Goal: Task Accomplishment & Management: Complete application form

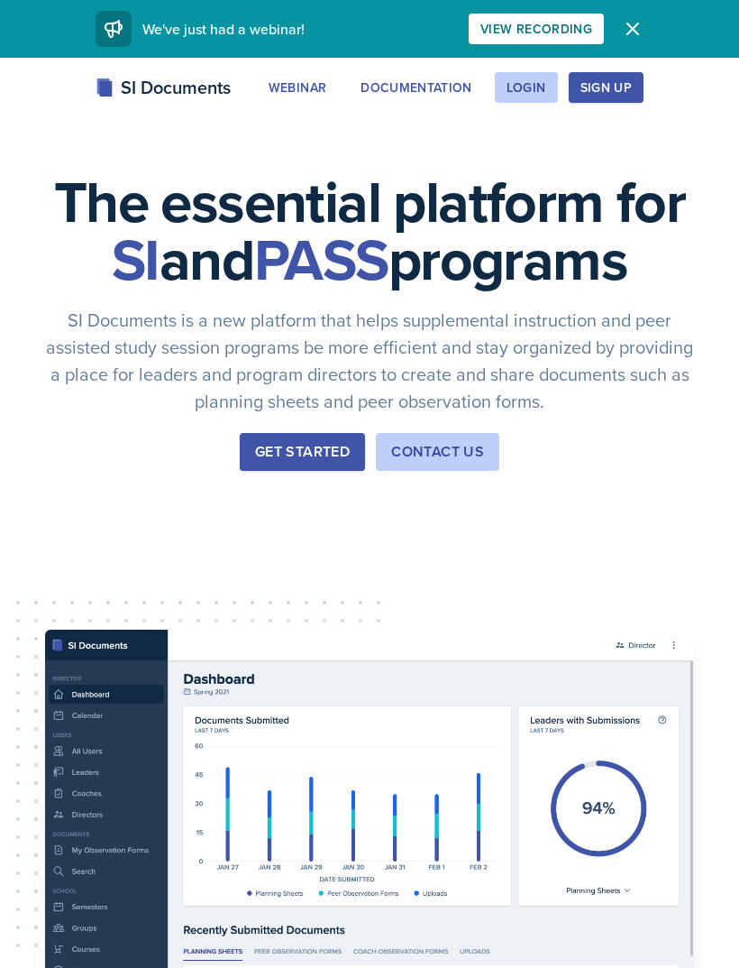
click at [523, 89] on div "Login" at bounding box center [527, 87] width 40 height 14
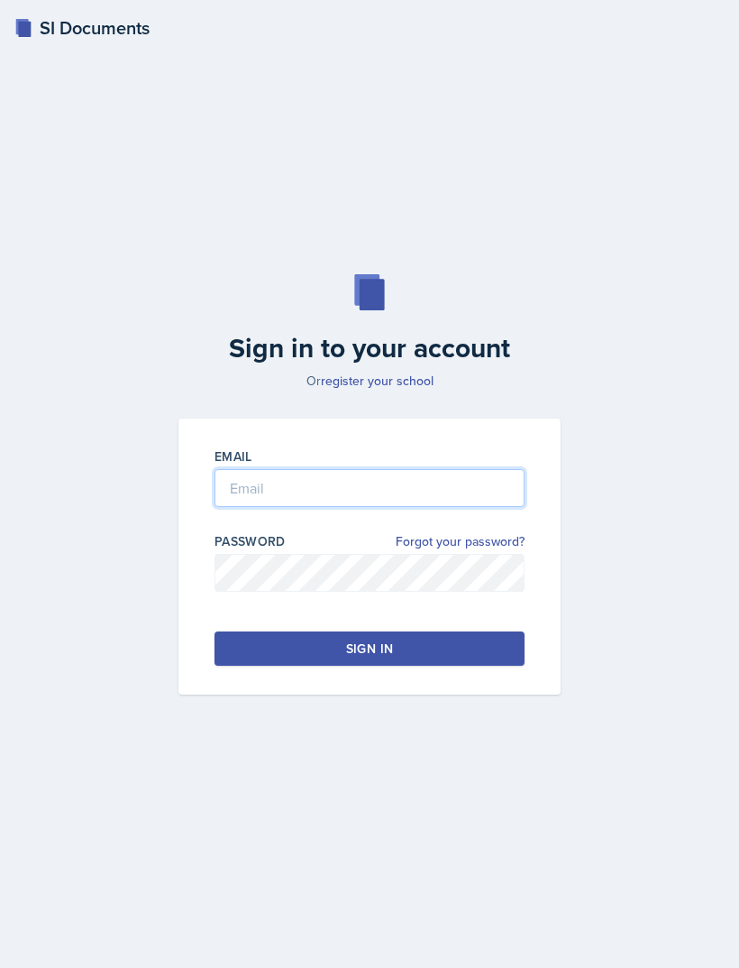
click at [255, 507] on input "email" at bounding box center [370, 488] width 310 height 38
type input "[EMAIL_ADDRESS][DOMAIN_NAME]"
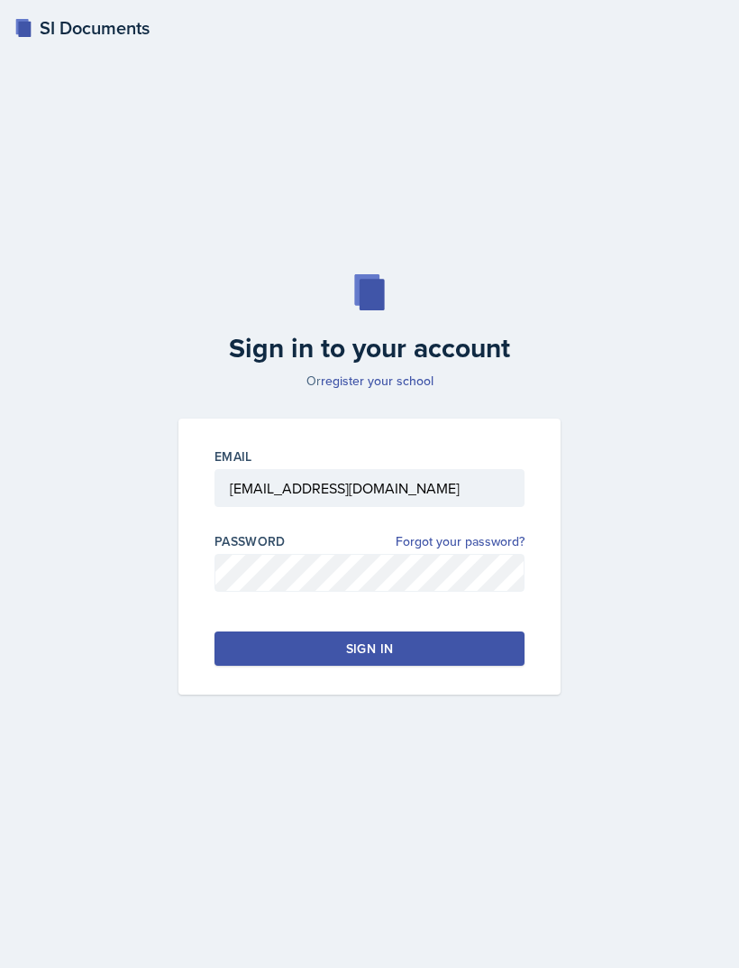
click at [294, 694] on div "Email [EMAIL_ADDRESS][DOMAIN_NAME] Password Forgot your password? Sign in" at bounding box center [370, 556] width 382 height 276
click at [294, 665] on button "Sign in" at bounding box center [370, 648] width 310 height 34
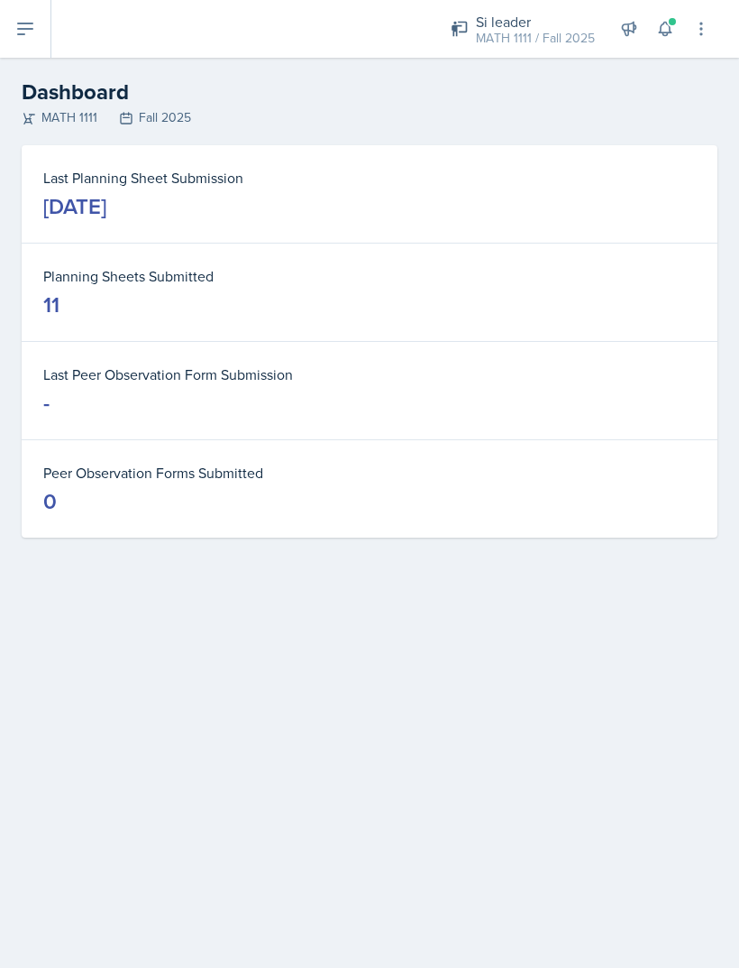
click at [31, 29] on icon at bounding box center [25, 28] width 14 height 11
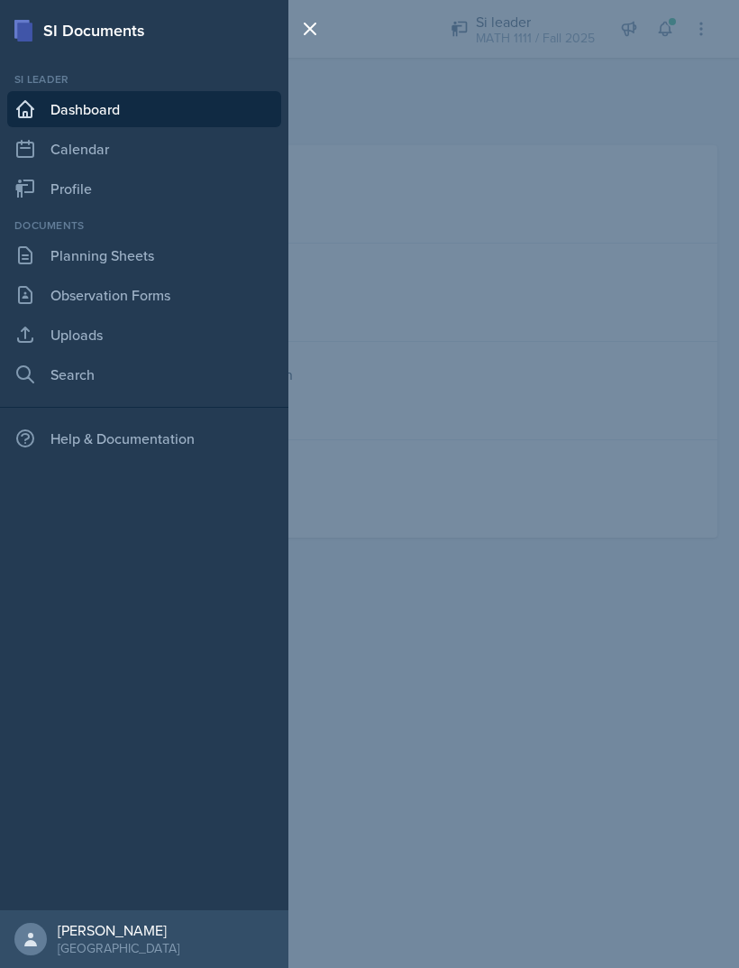
click at [55, 252] on link "Planning Sheets" at bounding box center [144, 255] width 274 height 36
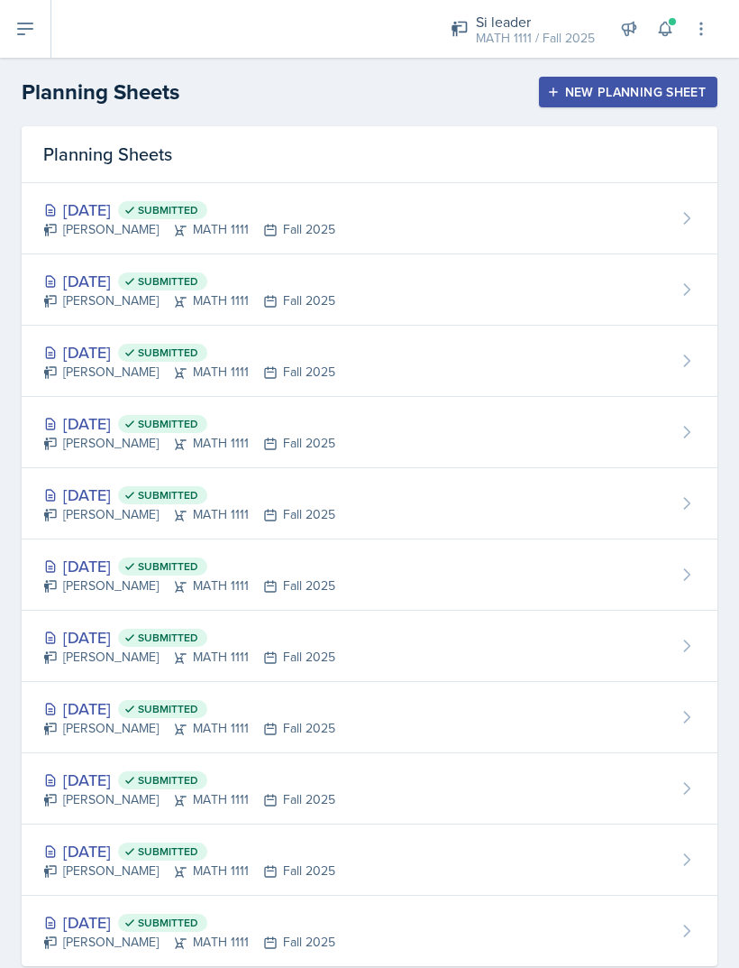
click at [658, 91] on div "New Planning Sheet" at bounding box center [628, 92] width 155 height 14
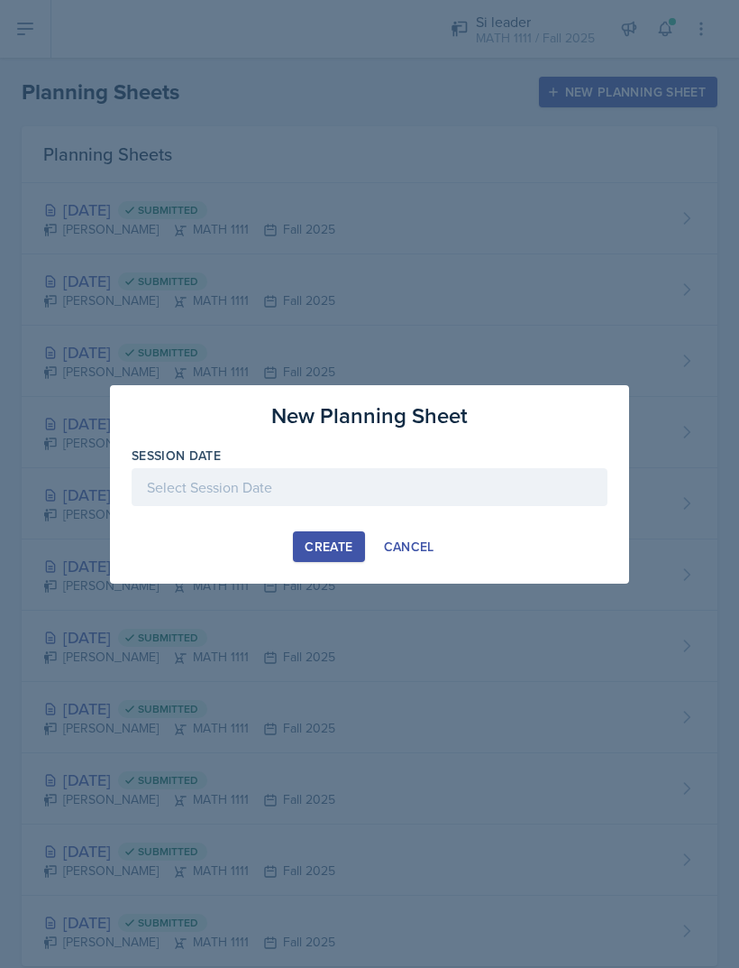
click at [389, 487] on div at bounding box center [370, 487] width 476 height 38
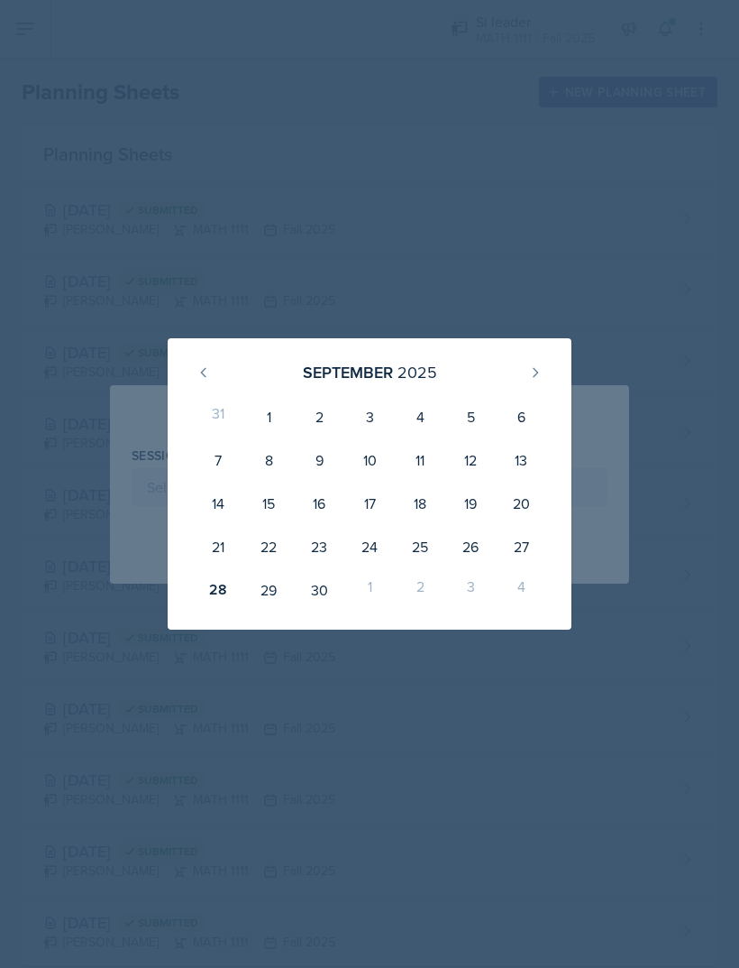
click at [271, 592] on div "29" at bounding box center [268, 589] width 50 height 43
type input "[DATE]"
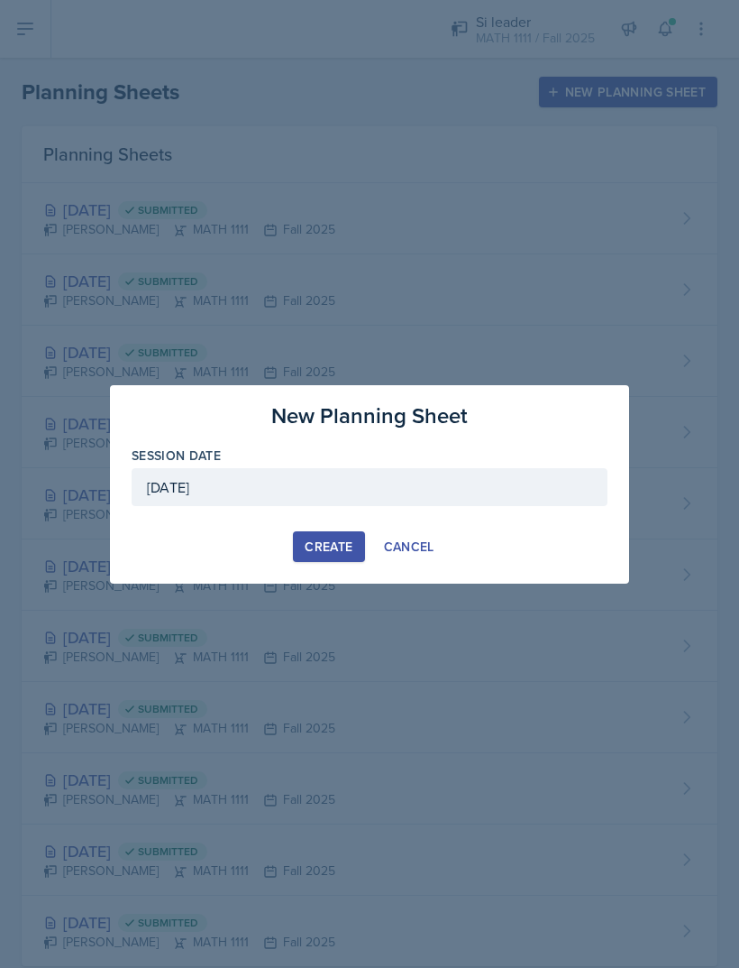
click at [341, 551] on div "Create" at bounding box center [329, 546] width 48 height 14
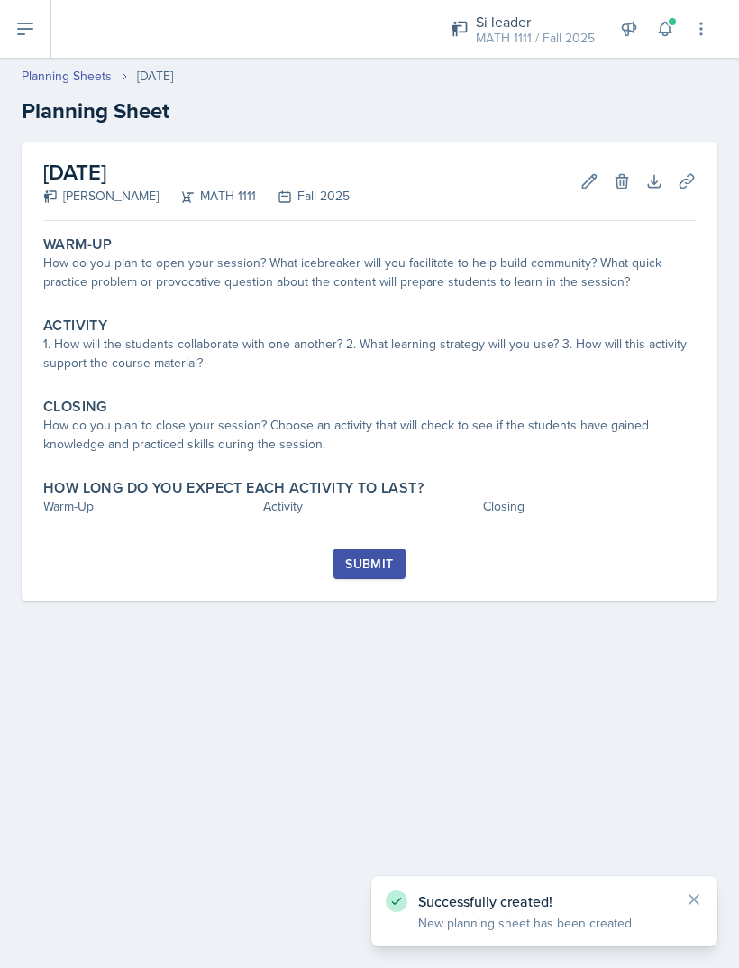
click at [89, 285] on div "How do you plan to open your session? What icebreaker will you facilitate to he…" at bounding box center [369, 272] width 653 height 38
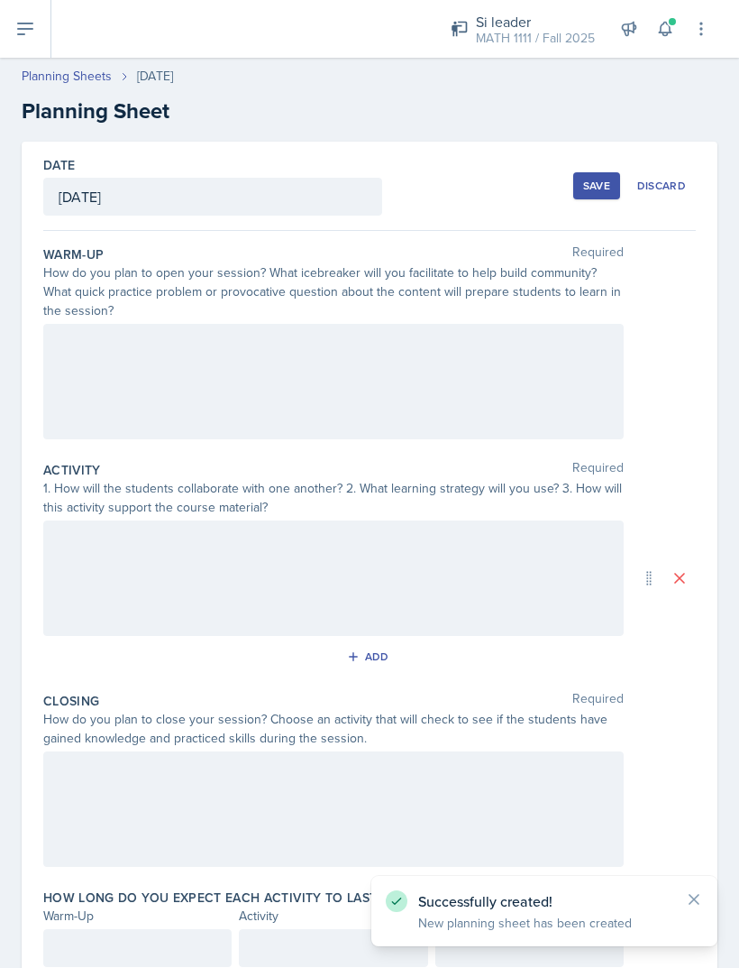
click at [475, 367] on div at bounding box center [333, 381] width 581 height 115
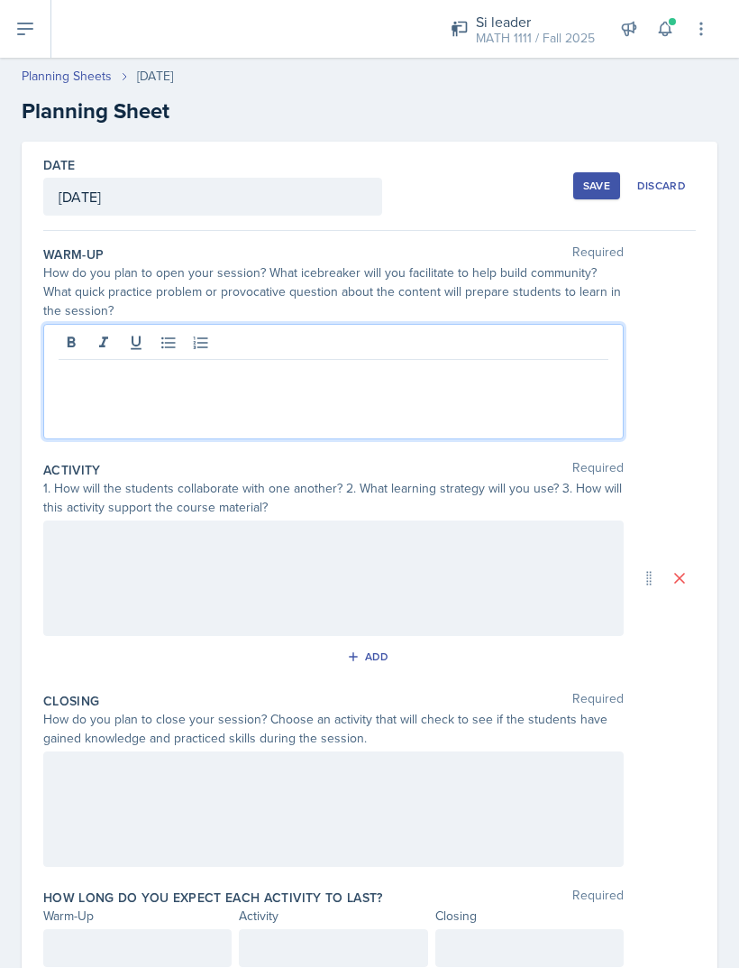
click at [94, 374] on p at bounding box center [334, 374] width 550 height 22
click at [76, 375] on p at bounding box center [334, 374] width 550 height 22
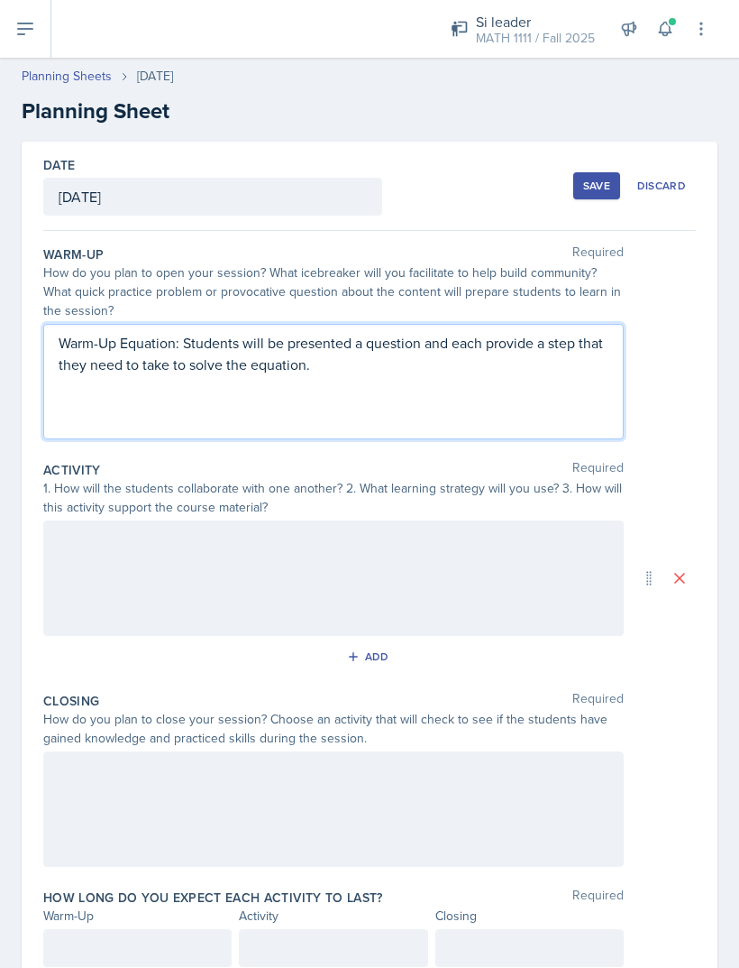
click at [262, 588] on div at bounding box center [333, 577] width 581 height 115
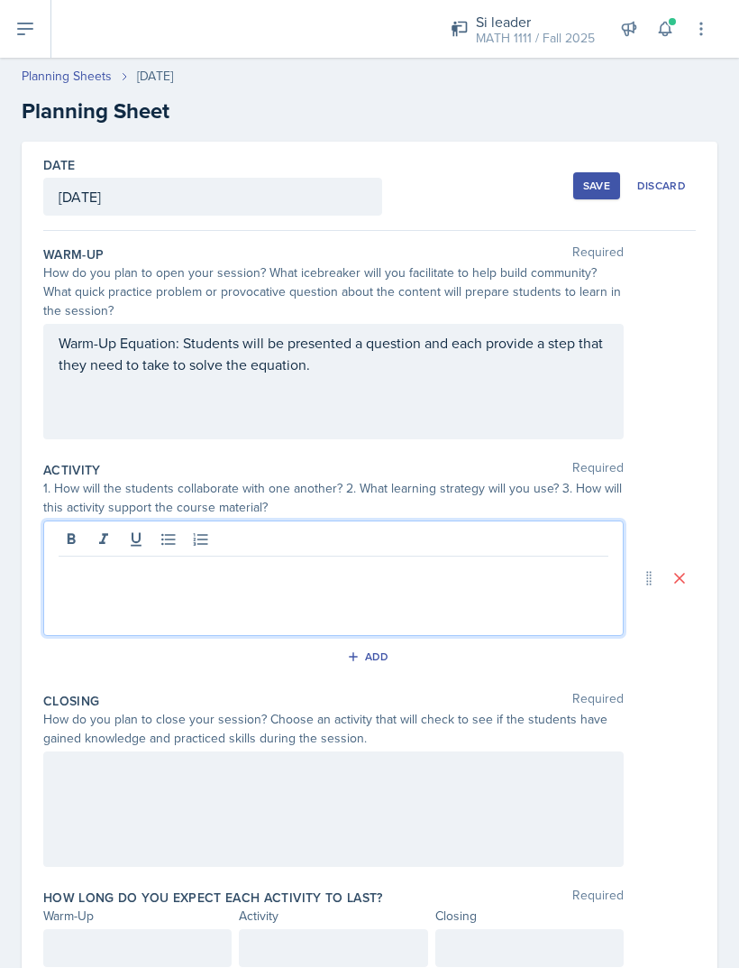
click at [358, 611] on div at bounding box center [333, 577] width 581 height 115
click at [259, 580] on p at bounding box center [334, 571] width 550 height 22
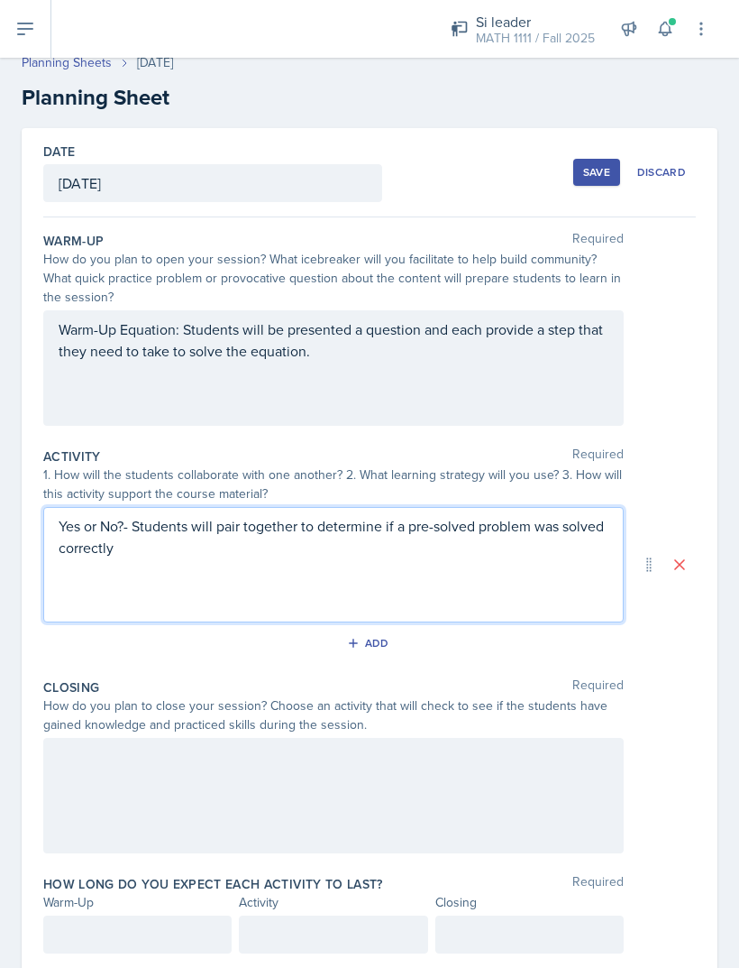
scroll to position [58, 0]
click at [269, 738] on div at bounding box center [333, 795] width 581 height 115
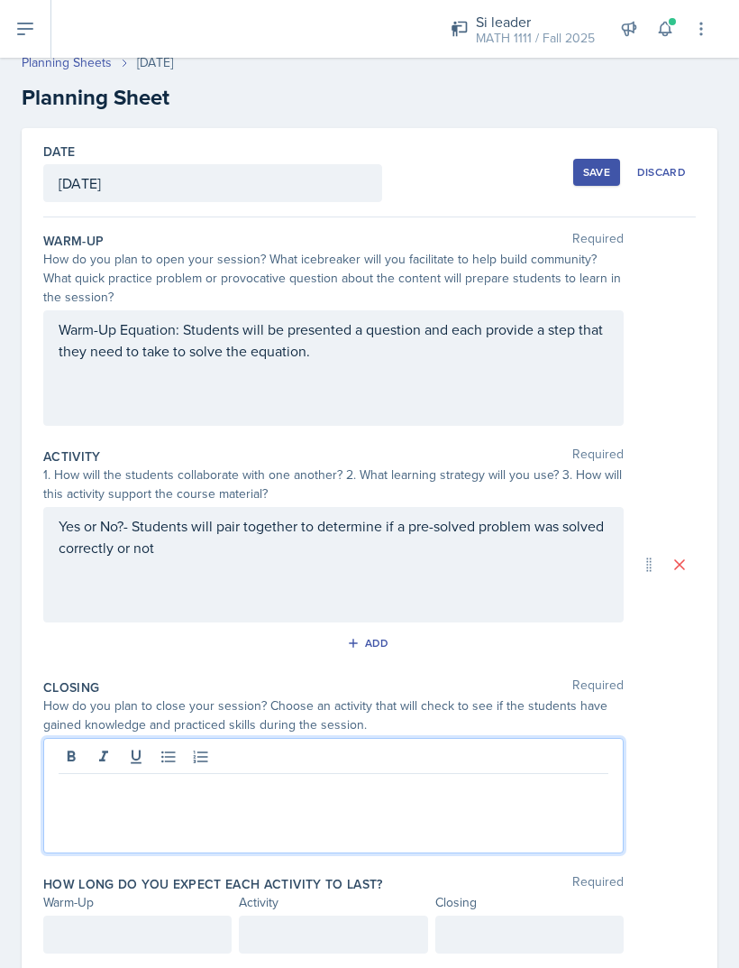
click at [439, 777] on p at bounding box center [334, 788] width 550 height 22
click at [137, 507] on div "Yes or No?- Students will pair together to determine if a pre-solved problem wa…" at bounding box center [333, 564] width 581 height 115
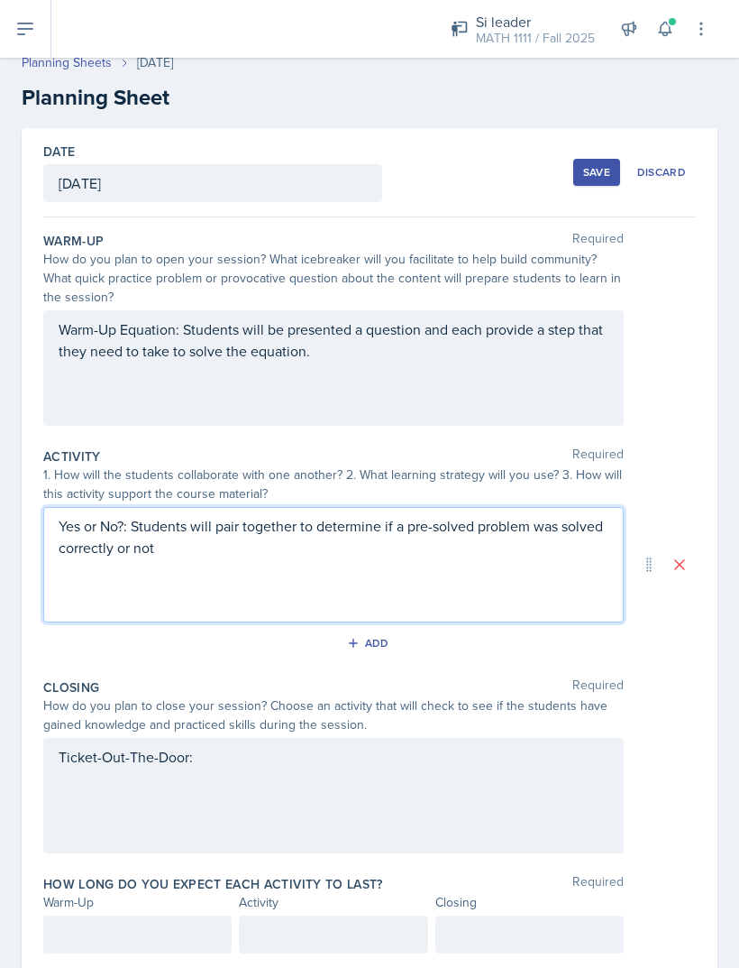
click at [243, 738] on div "Ticket-Out-The-Door:" at bounding box center [333, 795] width 581 height 115
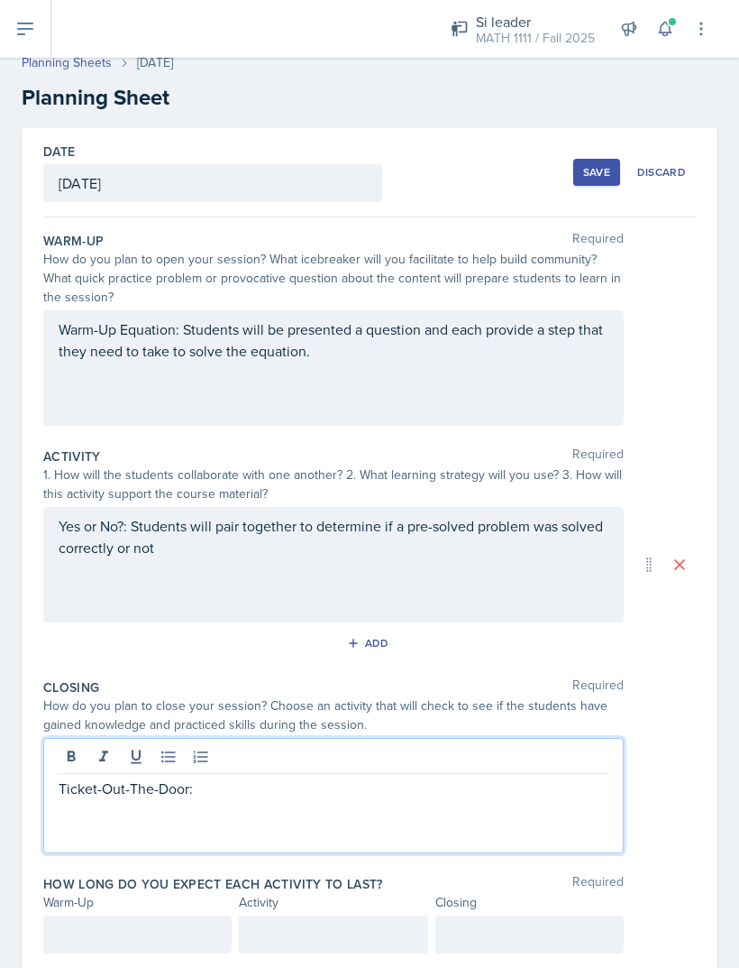
click at [263, 777] on p "Ticket-Out-The-Door:" at bounding box center [334, 788] width 550 height 22
click at [519, 794] on div "Ticket-Out-The-Door: Students will shafe" at bounding box center [333, 795] width 581 height 115
click at [409, 777] on p "Ticket-Out-The-Door: Students will shafe" at bounding box center [334, 788] width 550 height 22
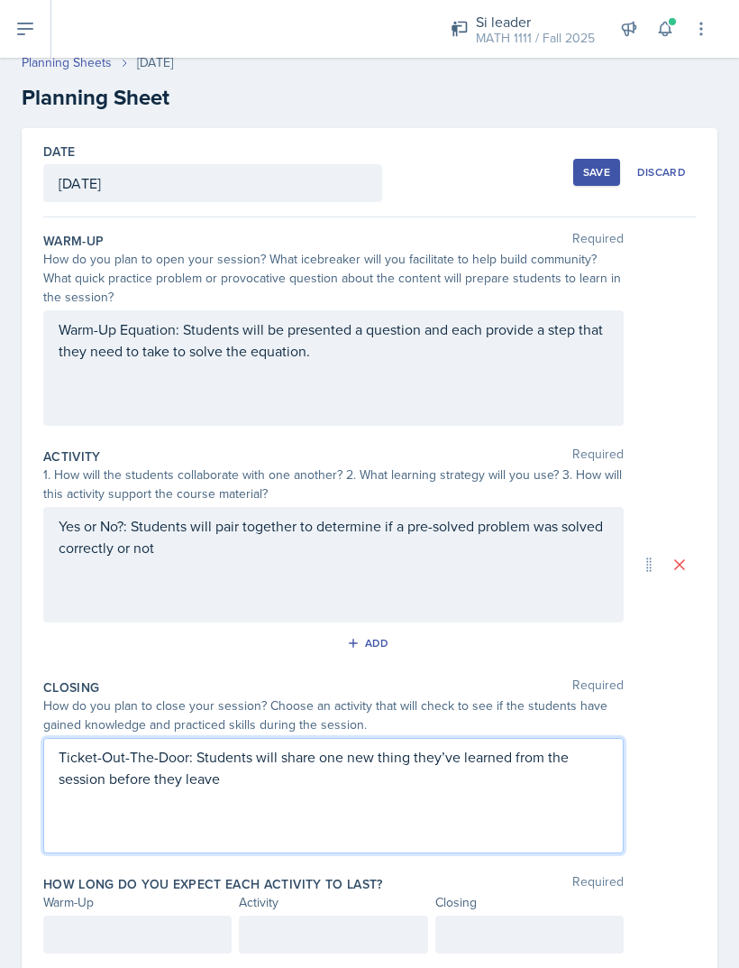
click at [116, 746] on p "Ticket-Out-The-Door: Students will share one new thing they’ve learned from the…" at bounding box center [334, 767] width 550 height 43
click at [146, 915] on div at bounding box center [137, 934] width 188 height 38
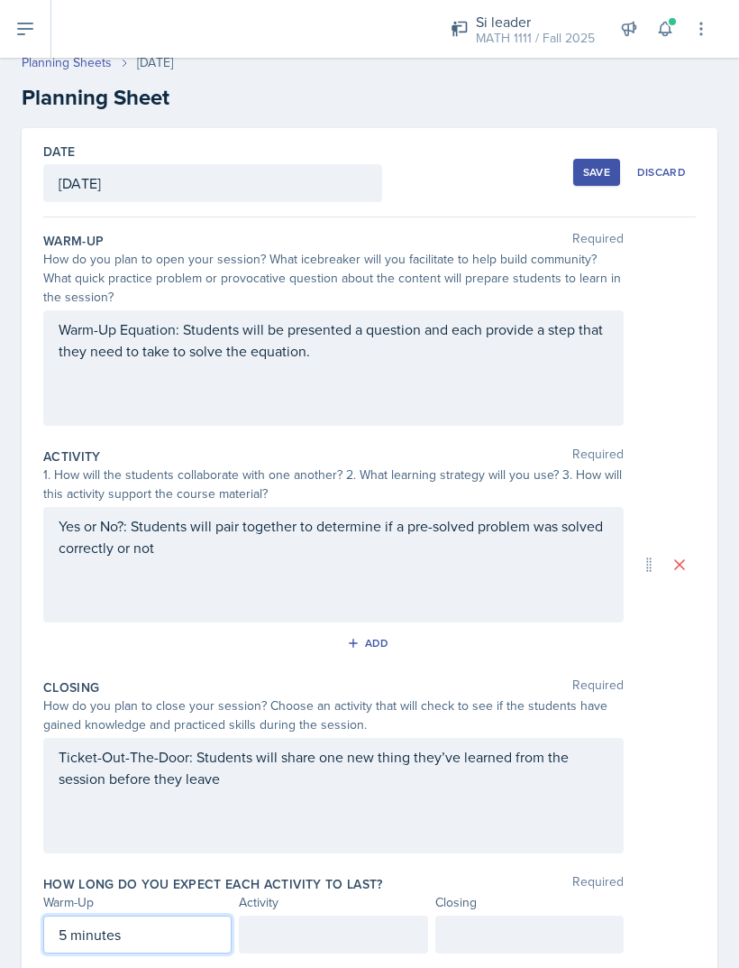
click at [306, 915] on div at bounding box center [333, 934] width 188 height 38
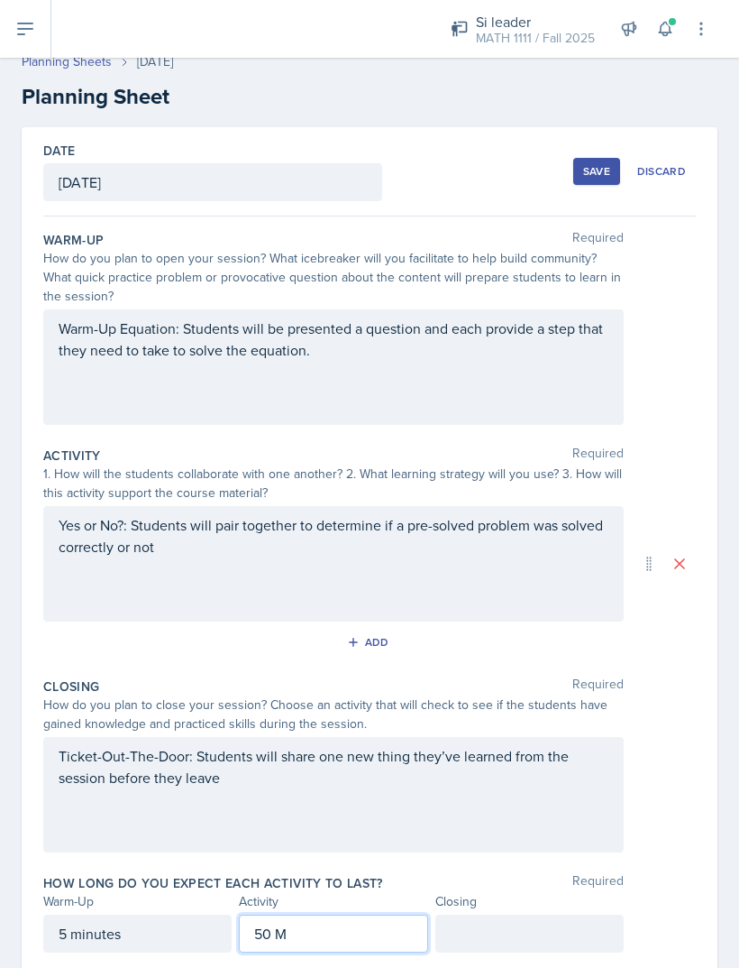
scroll to position [14, 0]
click at [327, 923] on p "50 M" at bounding box center [333, 934] width 158 height 22
click at [565, 629] on div "Add" at bounding box center [369, 646] width 653 height 34
click at [530, 915] on div at bounding box center [530, 934] width 188 height 38
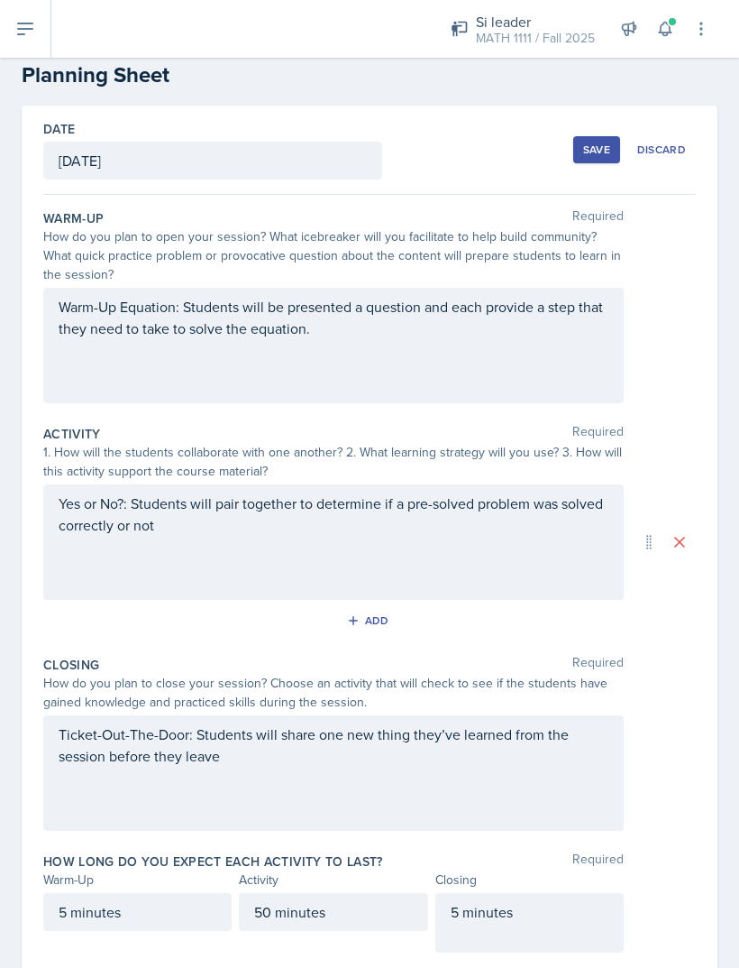
scroll to position [35, 0]
click at [584, 137] on button "Save" at bounding box center [597, 150] width 47 height 27
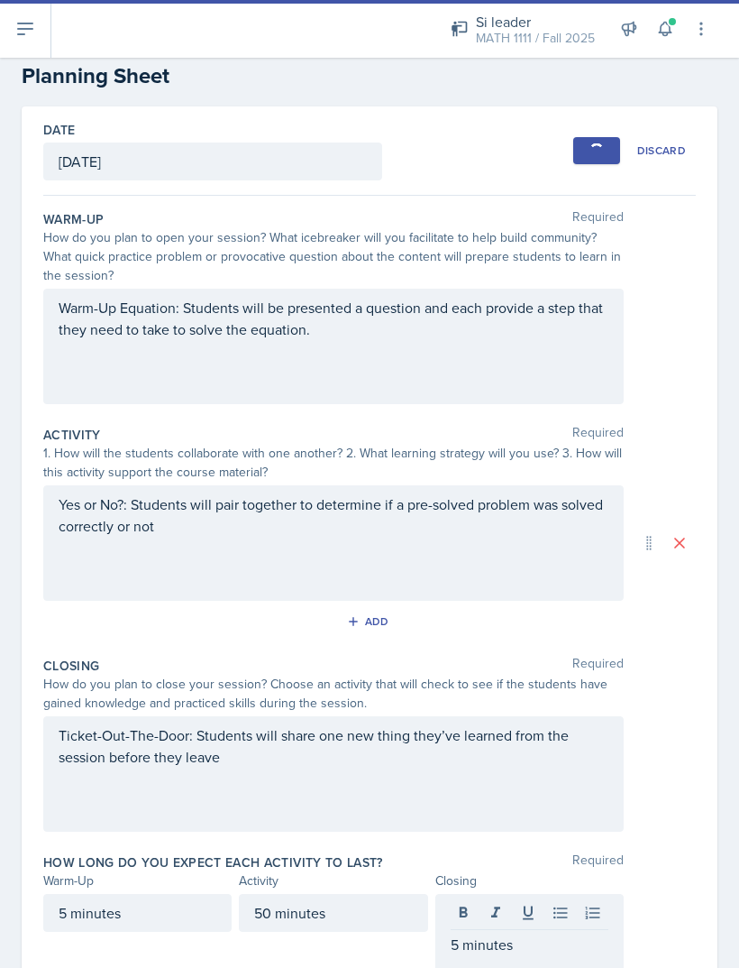
scroll to position [0, 0]
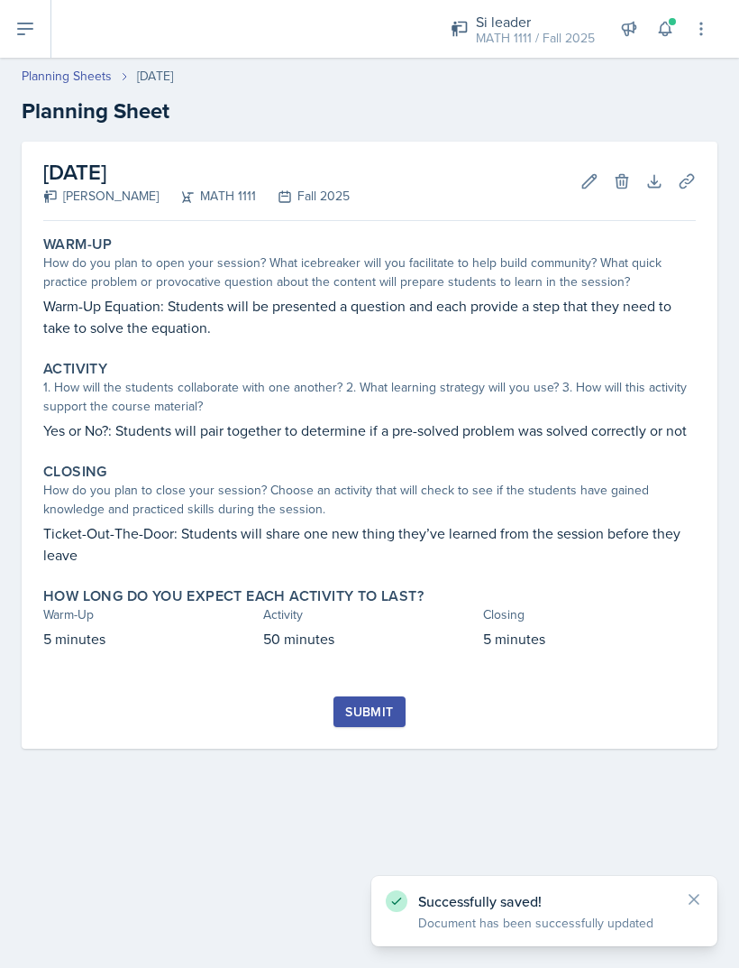
click at [379, 696] on button "Submit" at bounding box center [369, 711] width 71 height 31
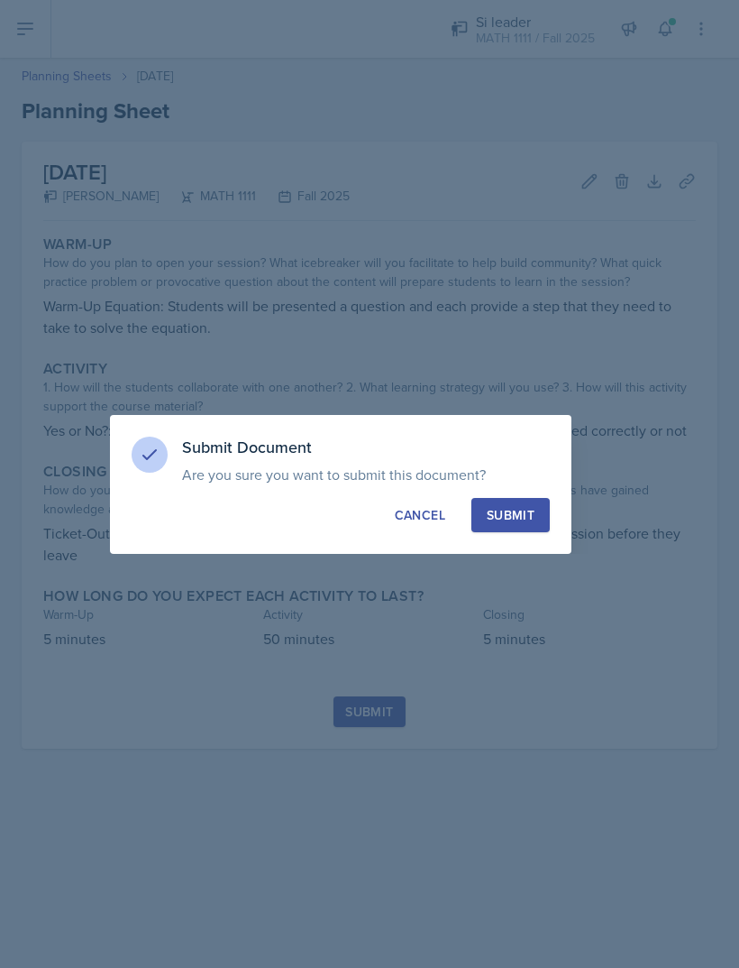
click at [523, 524] on button "Submit" at bounding box center [511, 515] width 78 height 34
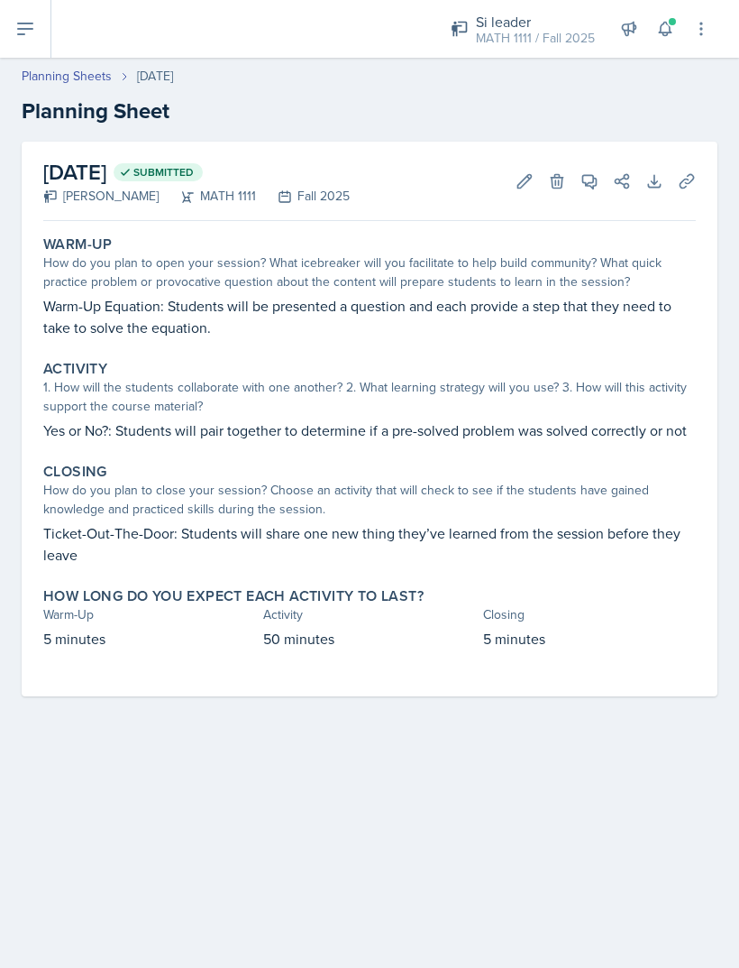
click at [44, 67] on link "Planning Sheets" at bounding box center [67, 76] width 90 height 19
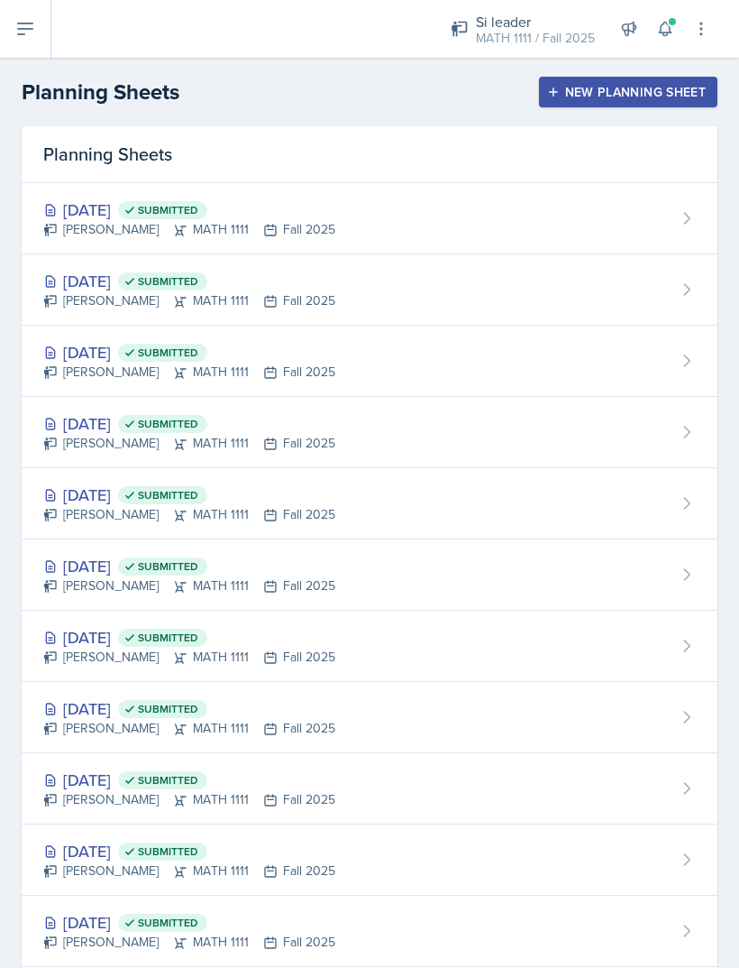
click at [653, 98] on div "New Planning Sheet" at bounding box center [628, 92] width 155 height 14
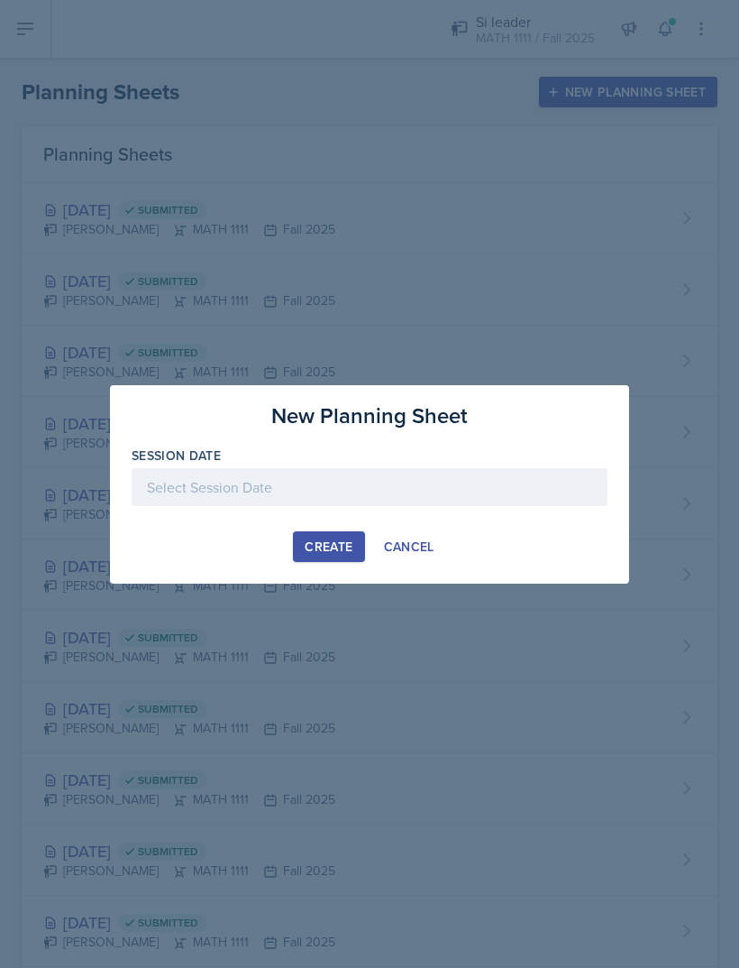
click at [436, 543] on button "Cancel" at bounding box center [409, 546] width 74 height 31
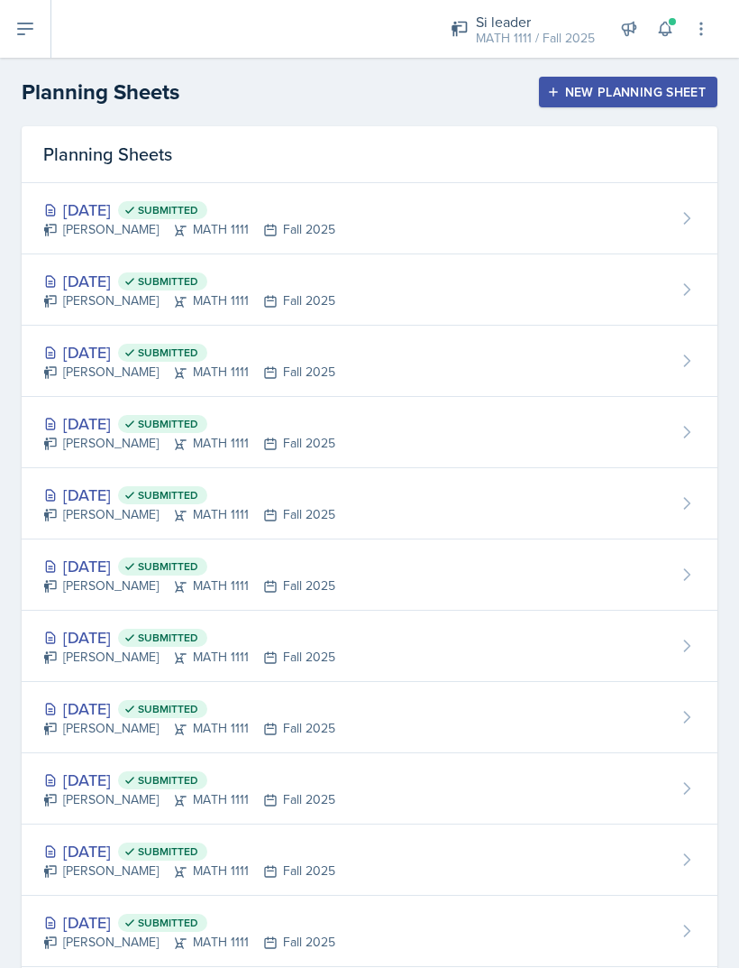
click at [641, 96] on div "New Planning Sheet" at bounding box center [628, 92] width 155 height 14
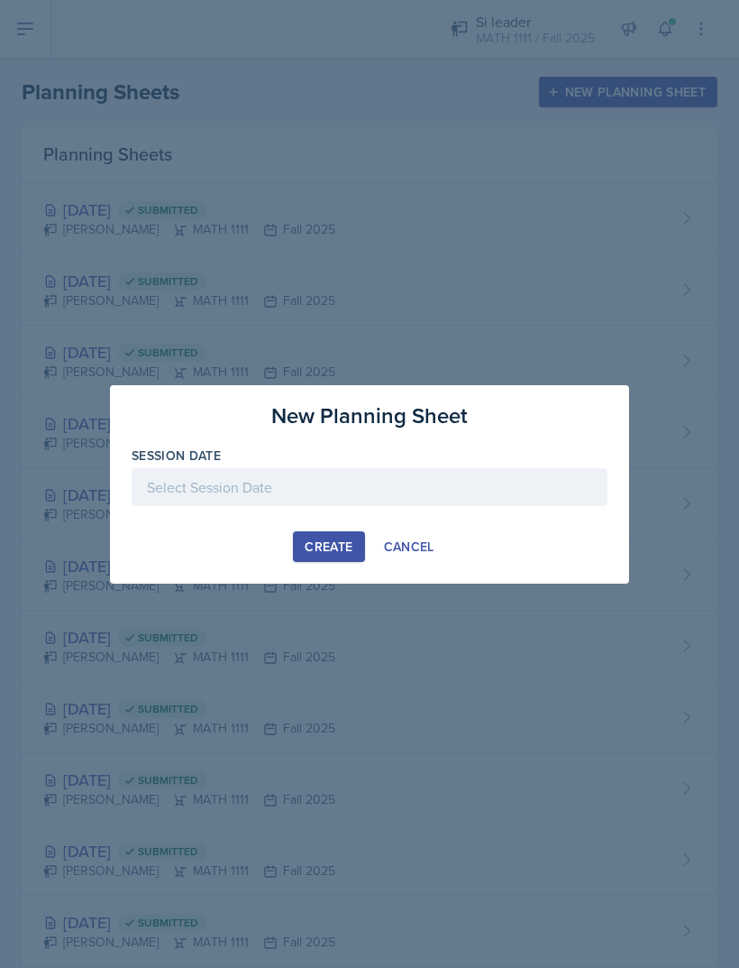
click at [348, 550] on div "Create" at bounding box center [329, 546] width 48 height 14
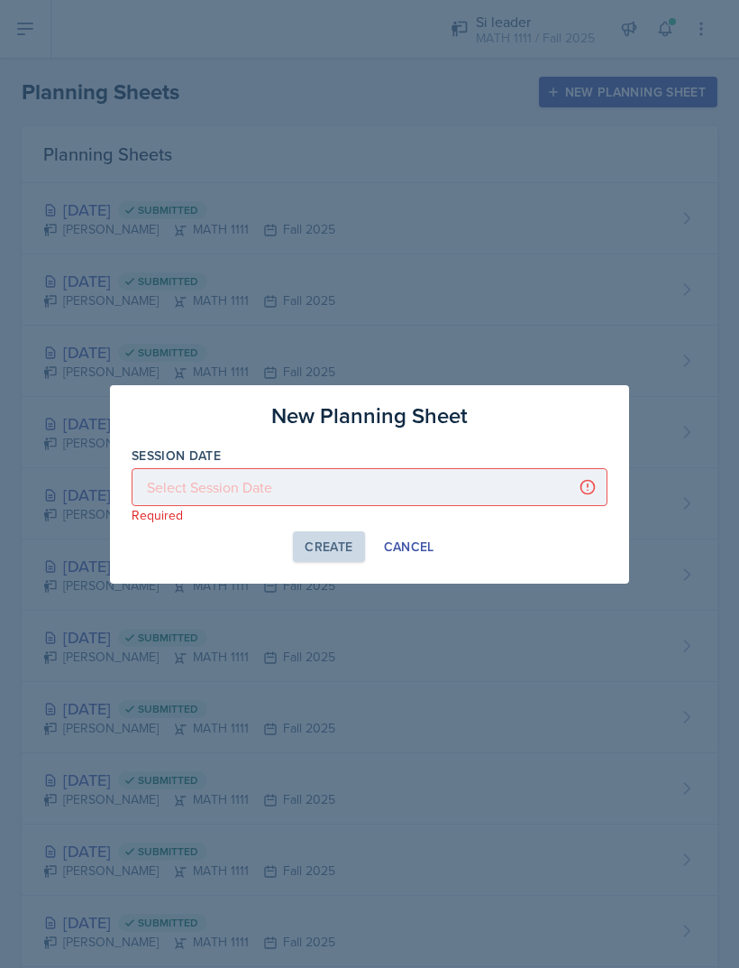
click at [195, 546] on div "Create Cancel" at bounding box center [370, 546] width 476 height 31
click at [580, 540] on div "Create Cancel" at bounding box center [370, 546] width 476 height 31
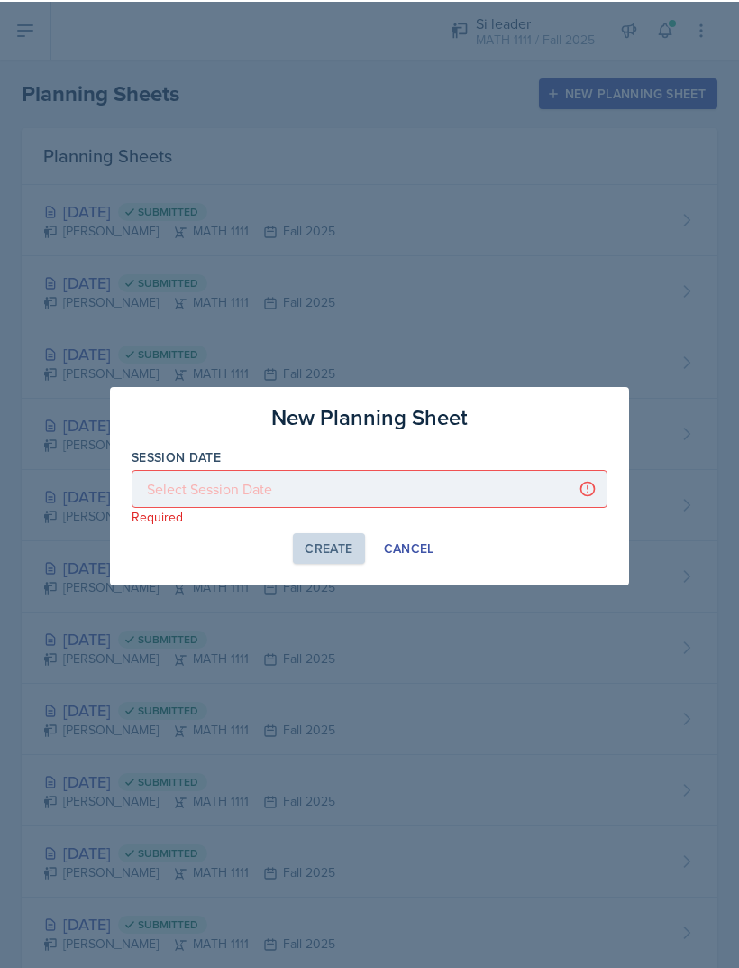
click at [489, 476] on div at bounding box center [370, 487] width 476 height 38
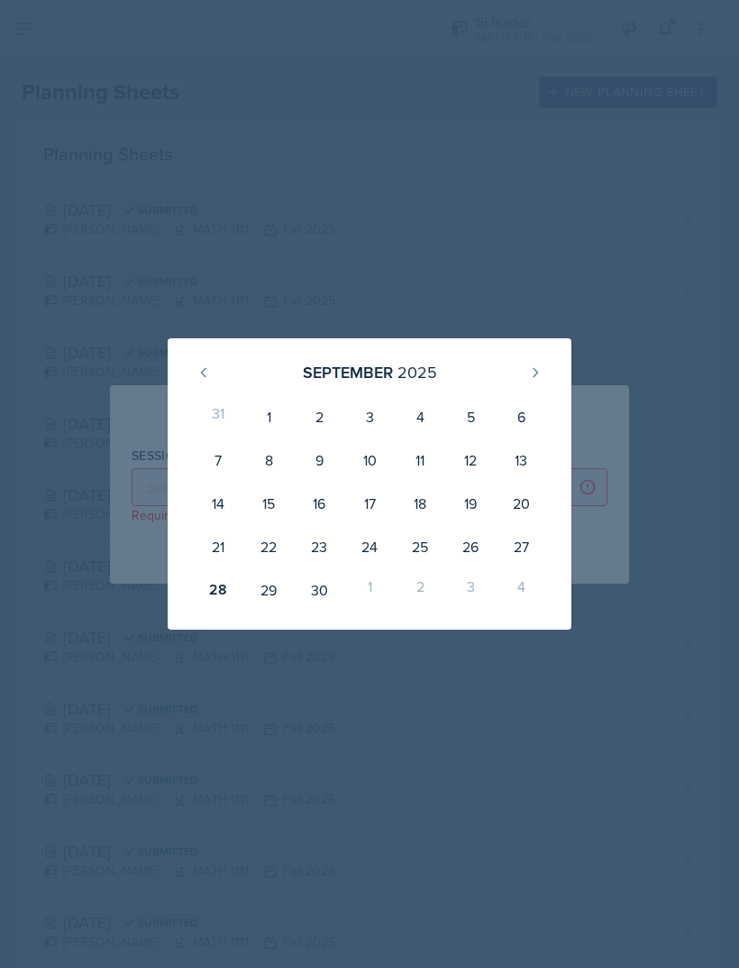
click at [425, 556] on div "25" at bounding box center [420, 546] width 50 height 43
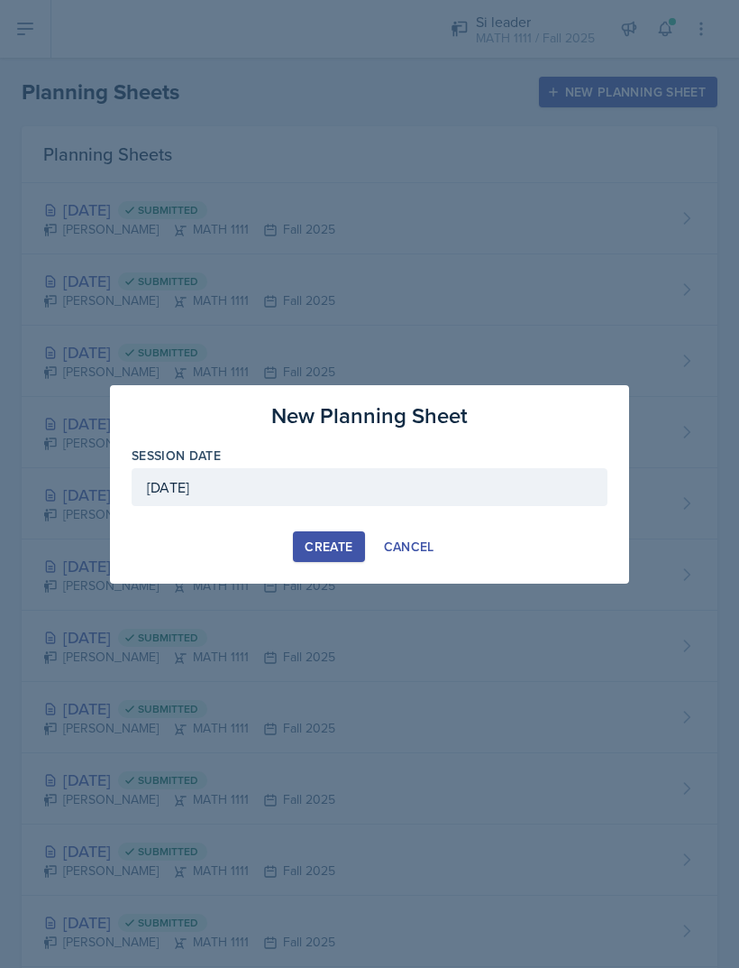
click at [431, 482] on div "[DATE]" at bounding box center [370, 487] width 476 height 38
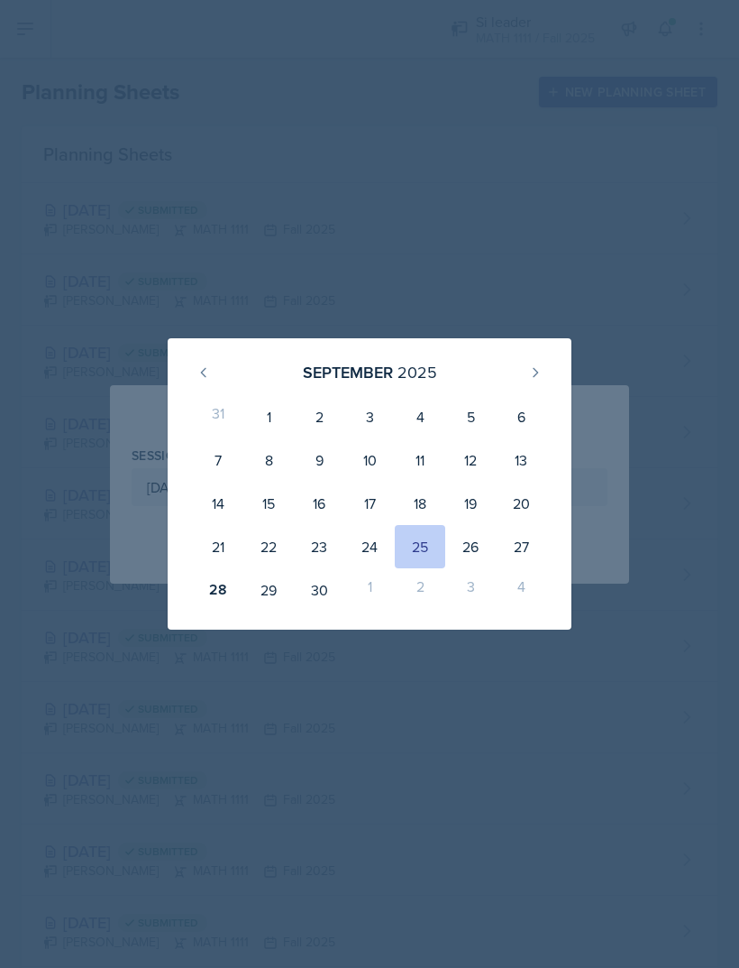
click at [541, 373] on icon at bounding box center [535, 372] width 14 height 14
click at [368, 421] on div "1" at bounding box center [369, 416] width 50 height 43
type input "[DATE]"
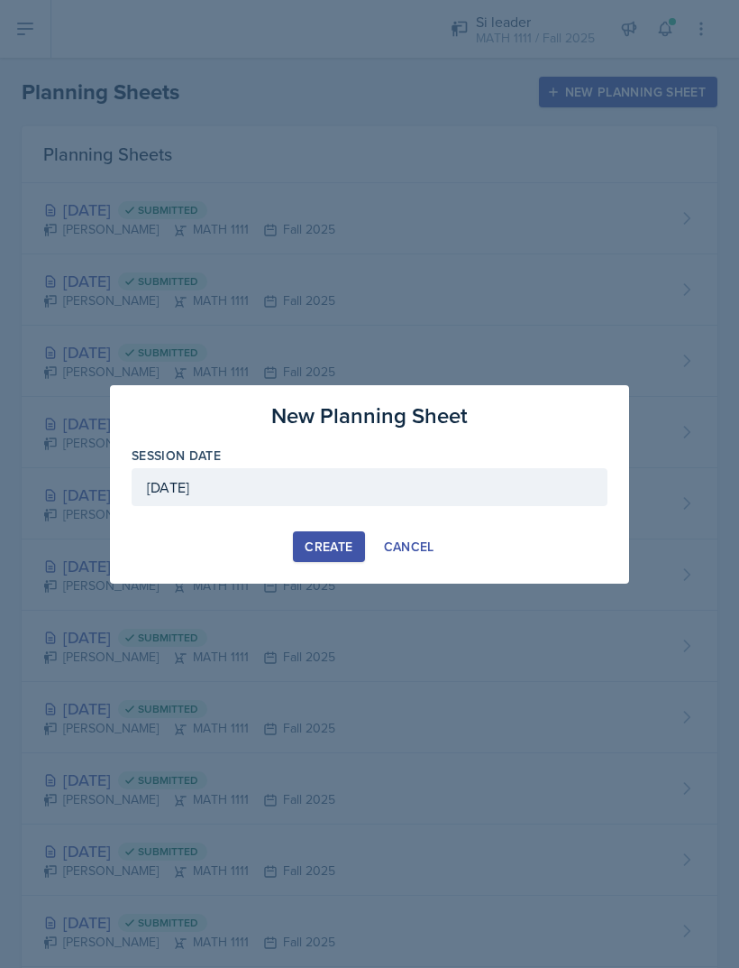
click at [345, 548] on div "Create" at bounding box center [329, 546] width 48 height 14
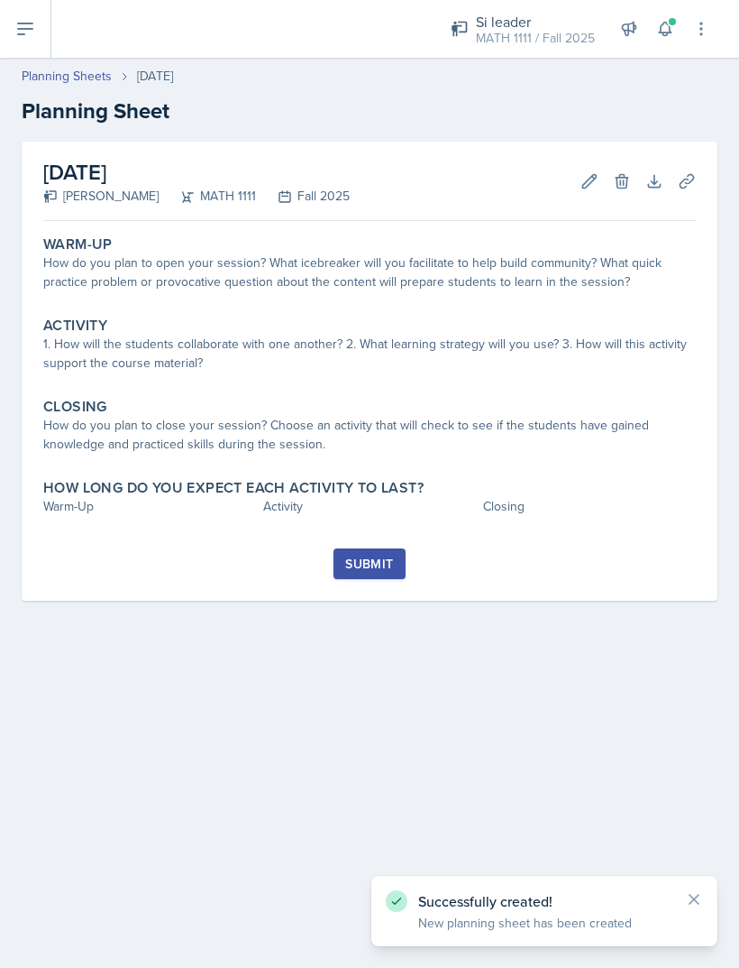
click at [124, 280] on div "How do you plan to open your session? What icebreaker will you facilitate to he…" at bounding box center [369, 272] width 653 height 38
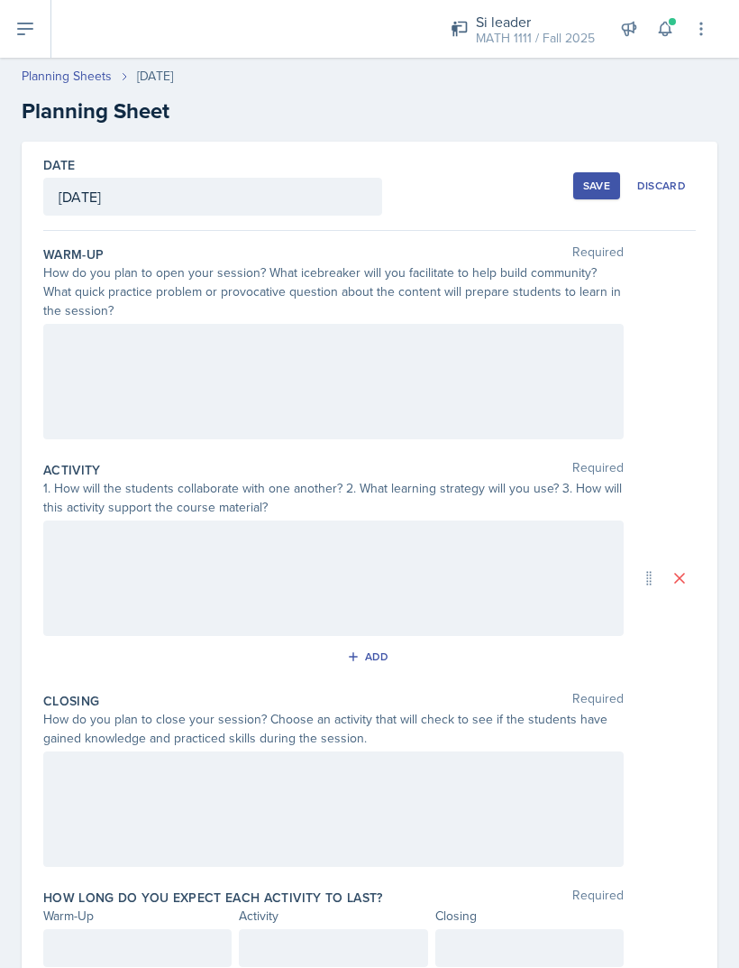
click at [152, 384] on div at bounding box center [333, 381] width 581 height 115
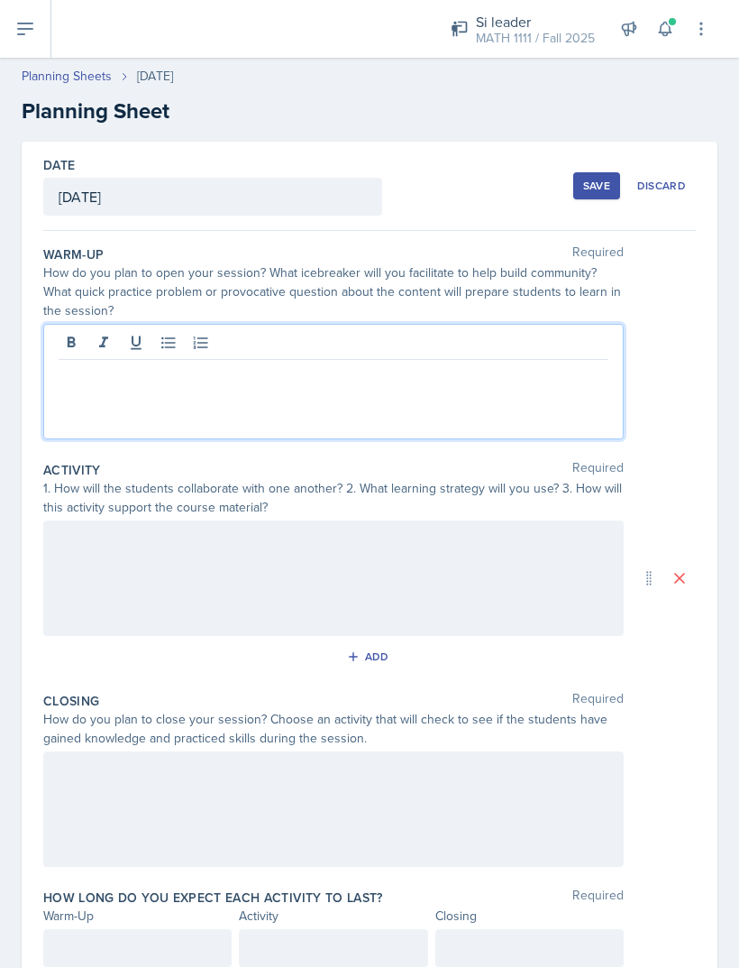
click at [69, 395] on div at bounding box center [333, 381] width 581 height 115
click at [214, 427] on div at bounding box center [333, 381] width 581 height 115
click at [139, 413] on div at bounding box center [333, 381] width 581 height 115
click at [389, 592] on div at bounding box center [333, 577] width 581 height 115
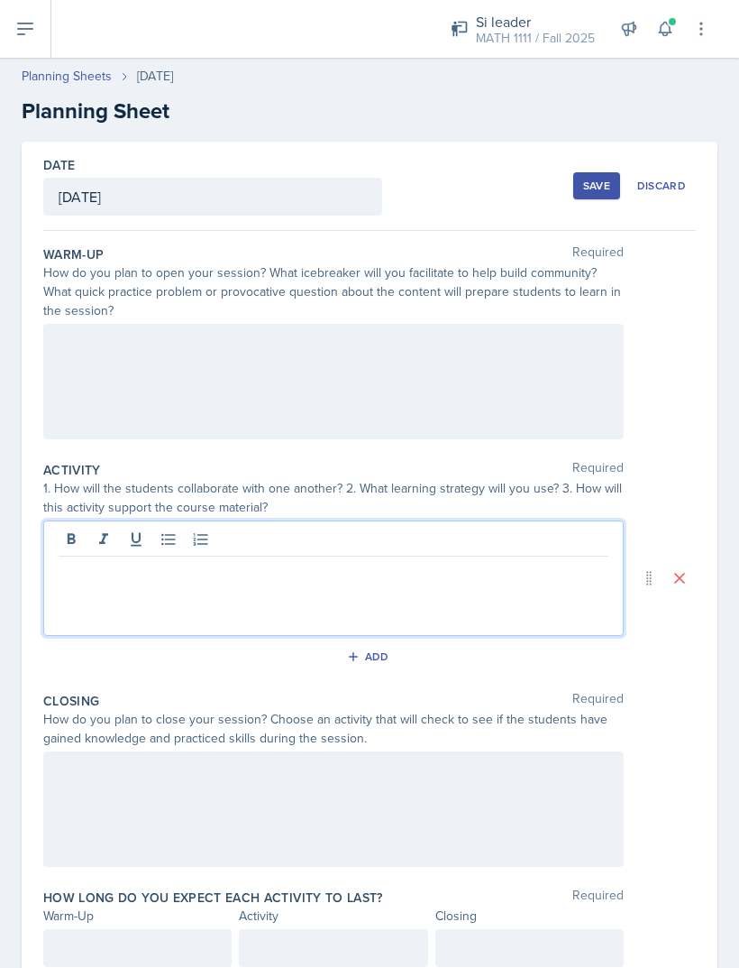
click at [472, 352] on div at bounding box center [333, 381] width 581 height 115
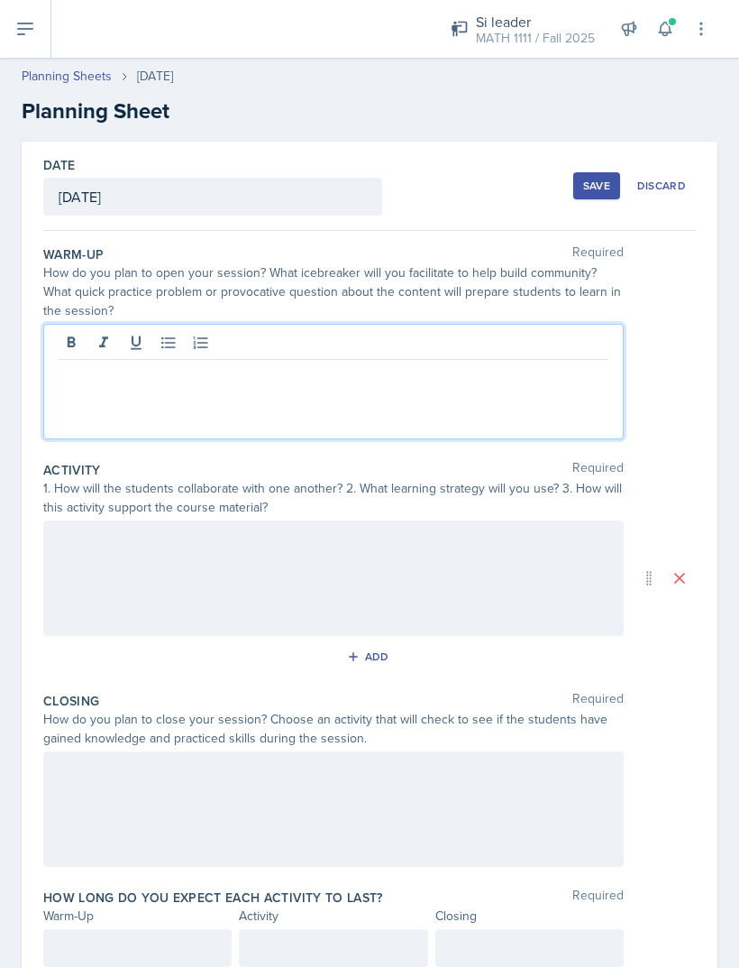
click at [488, 423] on div at bounding box center [333, 381] width 581 height 115
click at [109, 381] on p at bounding box center [334, 374] width 550 height 22
click at [680, 878] on div "Closing Required How do you plan to close your session? Choose an activity that…" at bounding box center [369, 782] width 653 height 197
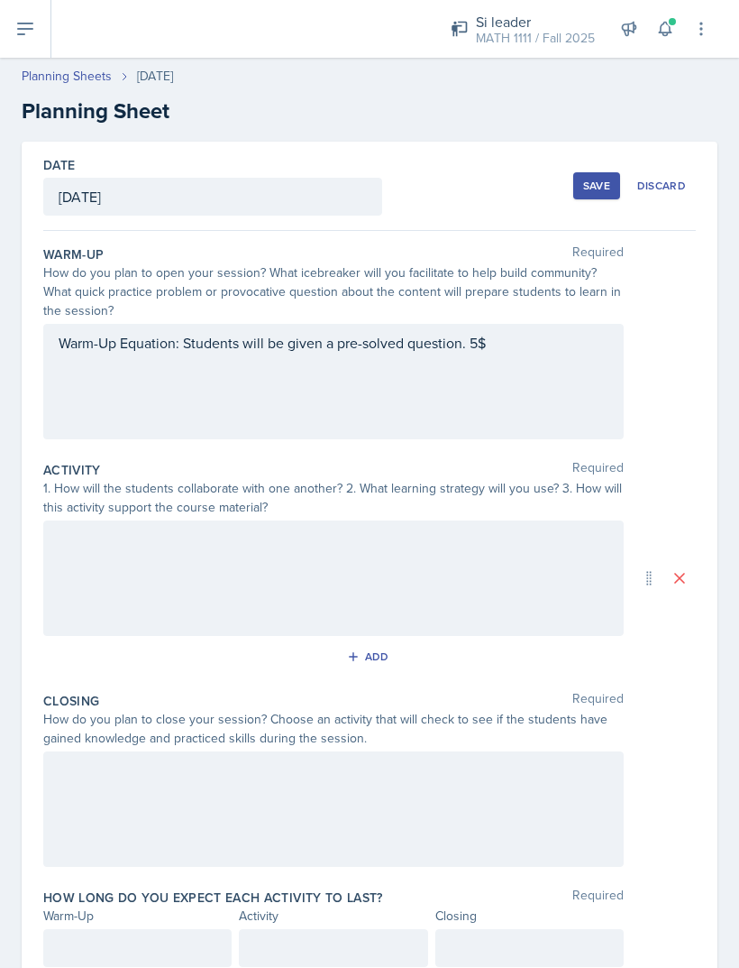
click at [556, 352] on div "Warm-Up Equation: Students will be given a pre-solved question. 5$" at bounding box center [333, 381] width 581 height 115
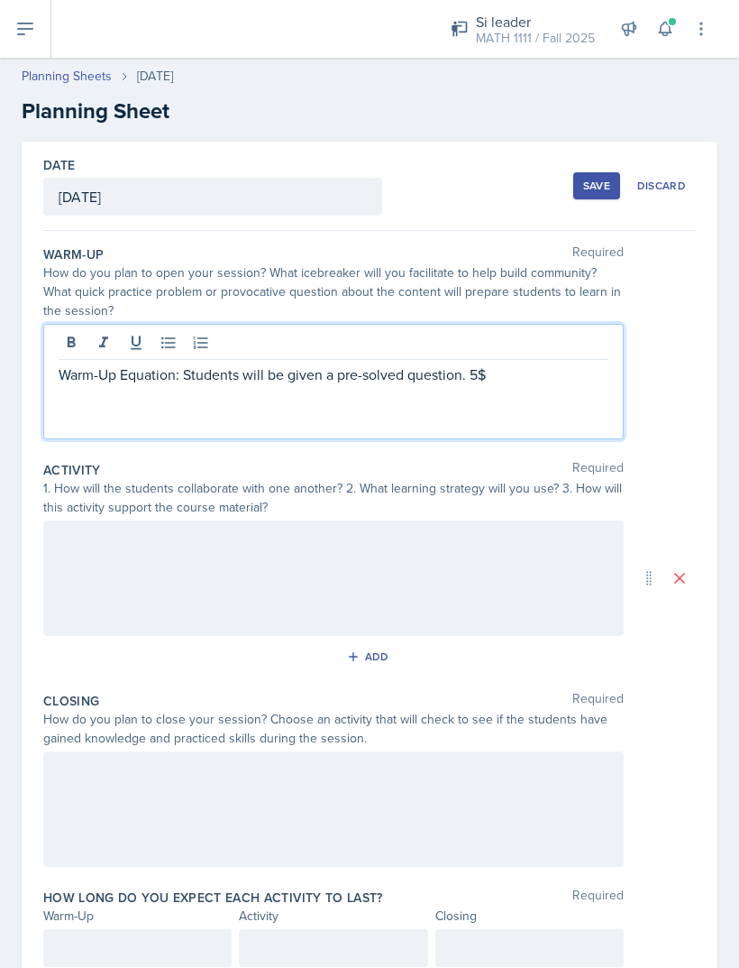
click at [556, 369] on p "Warm-Up Equation: Students will be given a pre-solved question. 5$" at bounding box center [334, 374] width 550 height 22
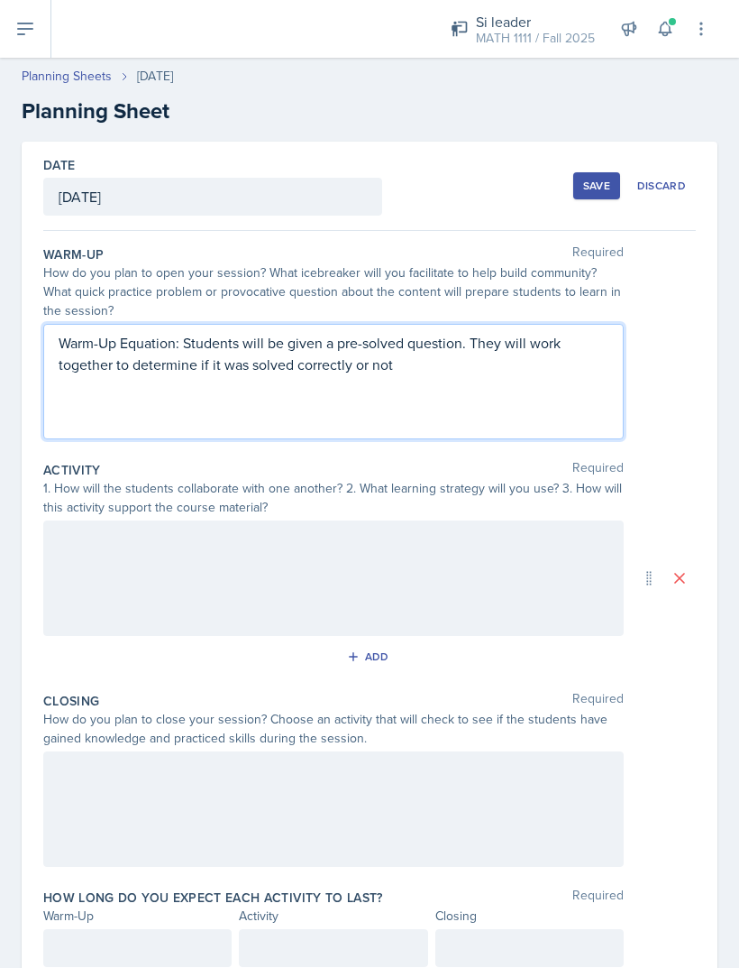
click at [190, 587] on div at bounding box center [333, 577] width 581 height 115
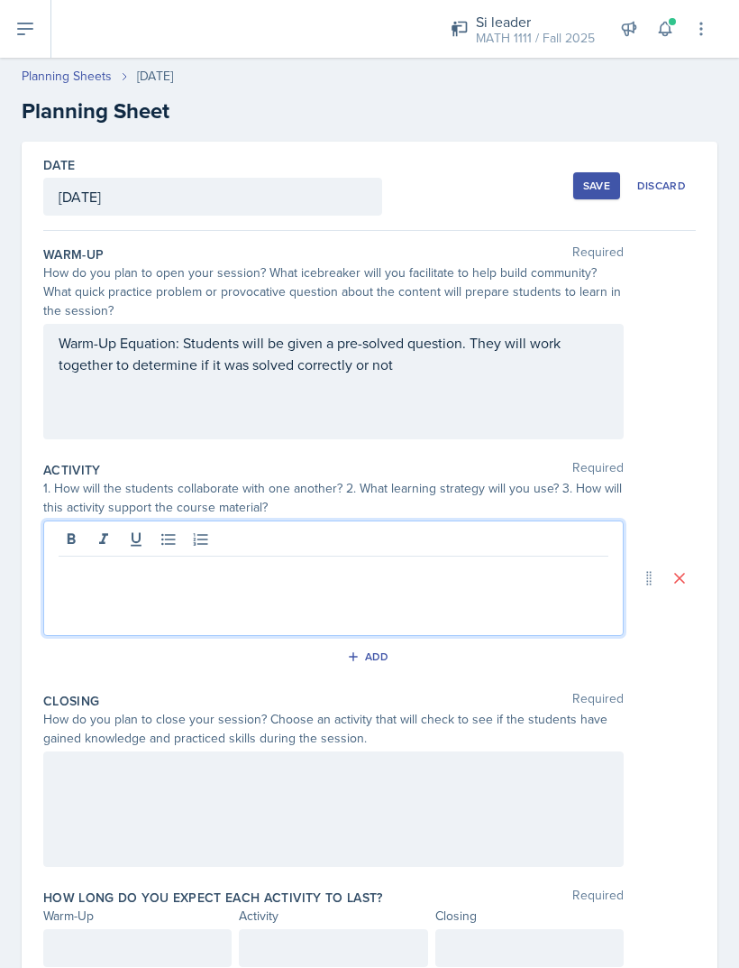
click at [117, 581] on p at bounding box center [334, 571] width 550 height 22
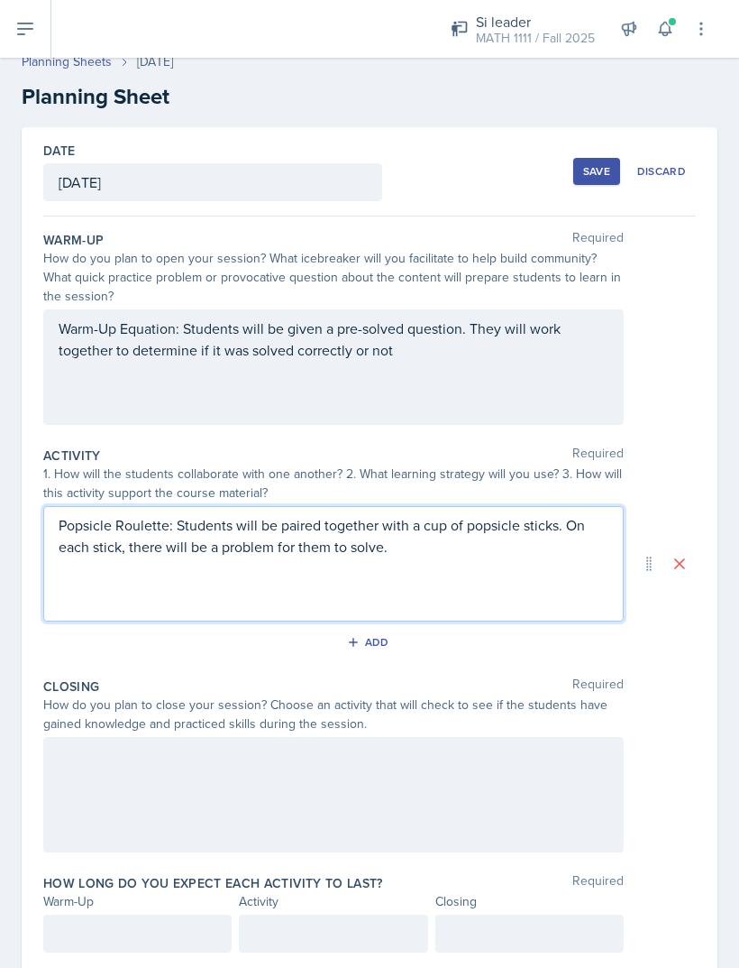
scroll to position [14, 0]
click at [208, 817] on div at bounding box center [333, 795] width 581 height 115
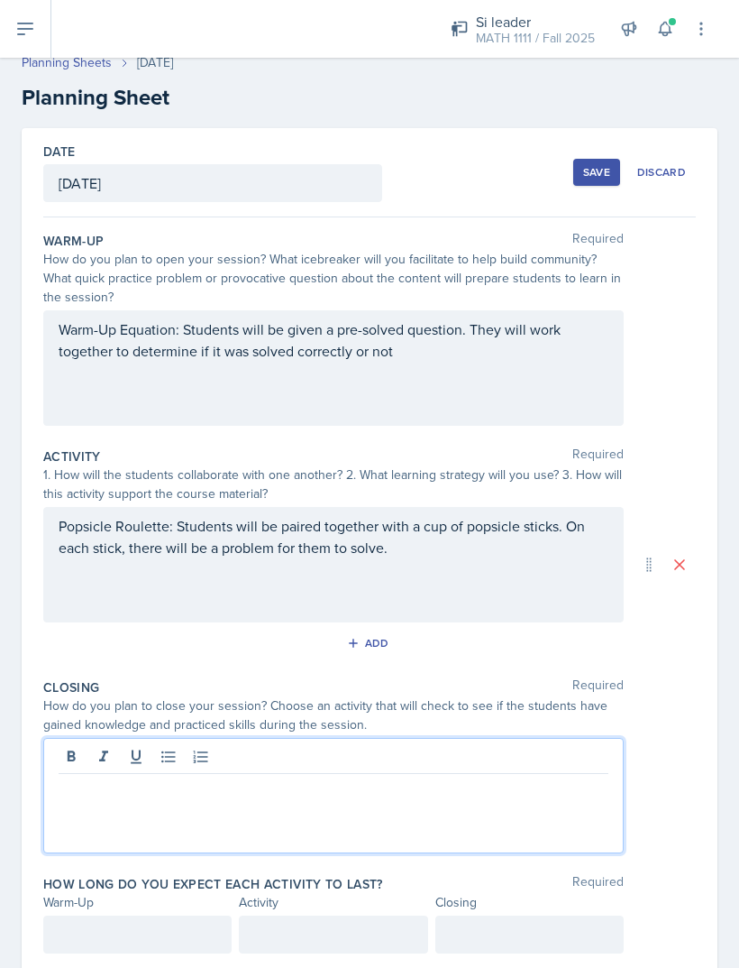
click at [159, 785] on p at bounding box center [334, 788] width 550 height 22
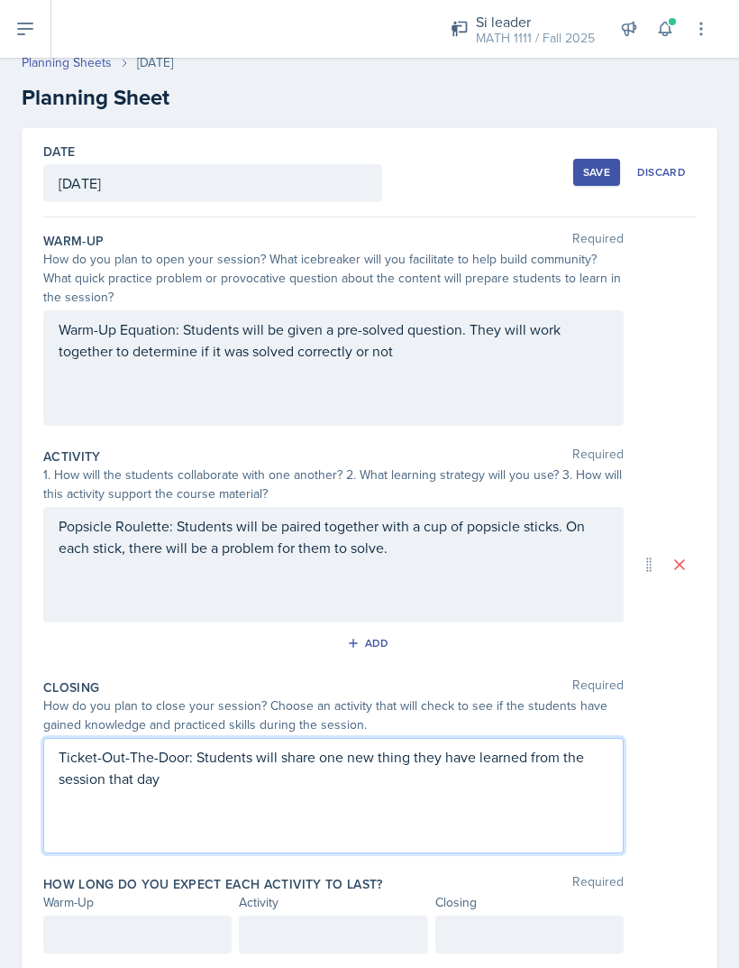
click at [83, 915] on div at bounding box center [137, 934] width 188 height 38
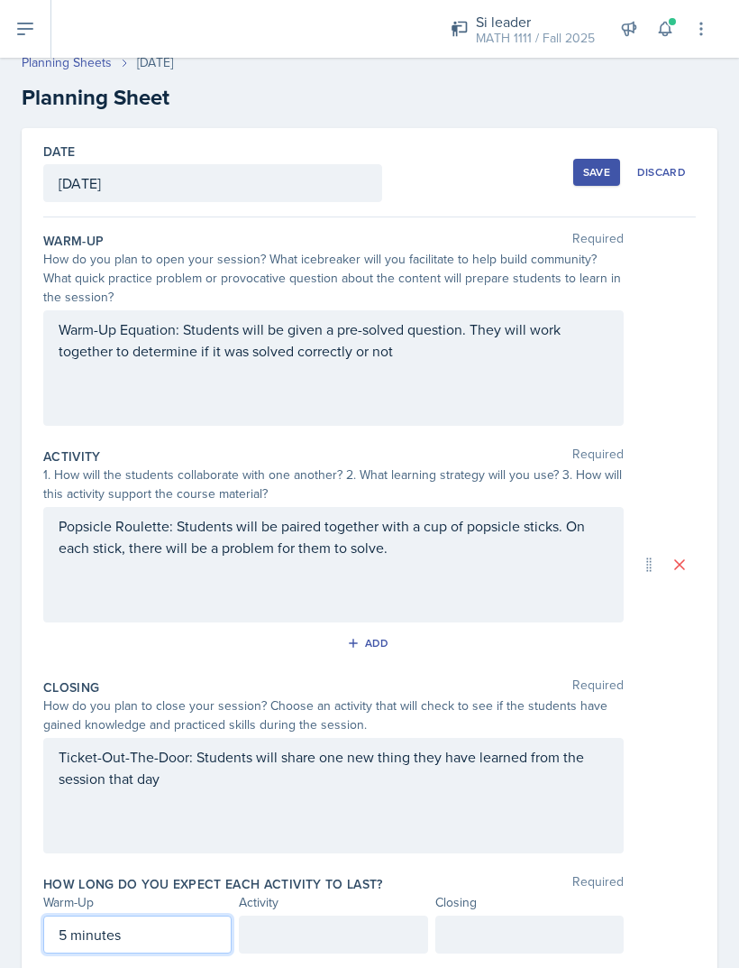
click at [275, 915] on div at bounding box center [333, 934] width 188 height 38
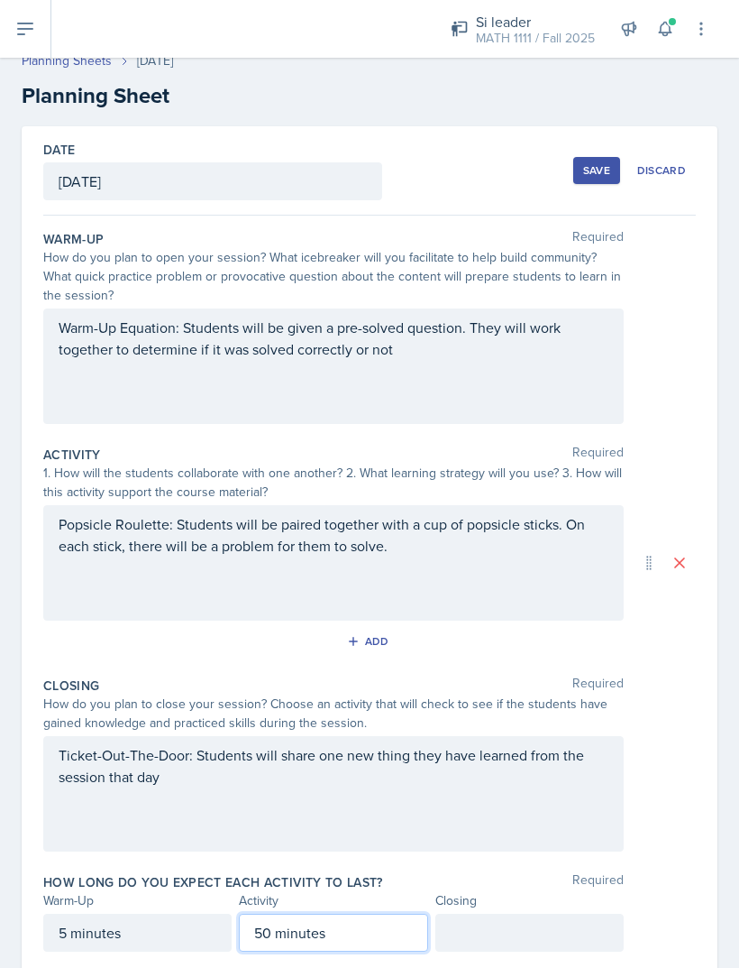
scroll to position [14, 0]
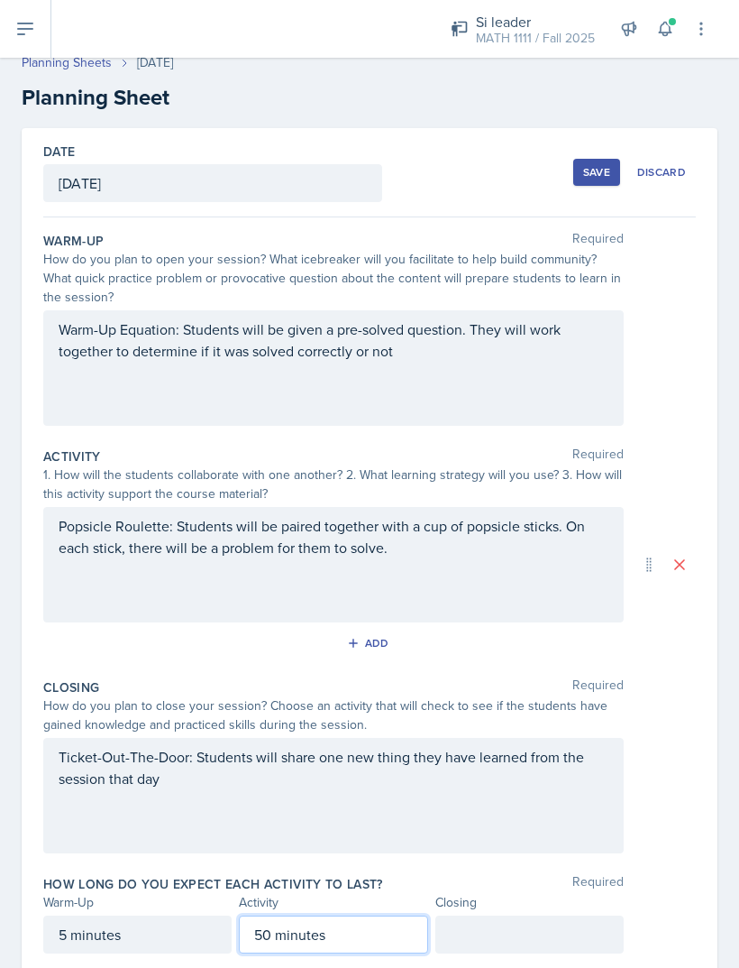
click at [301, 696] on div "How do you plan to close your session? Choose an activity that will check to se…" at bounding box center [333, 715] width 581 height 38
click at [691, 678] on div "Closing Required" at bounding box center [369, 687] width 653 height 18
click at [574, 915] on div at bounding box center [530, 934] width 188 height 38
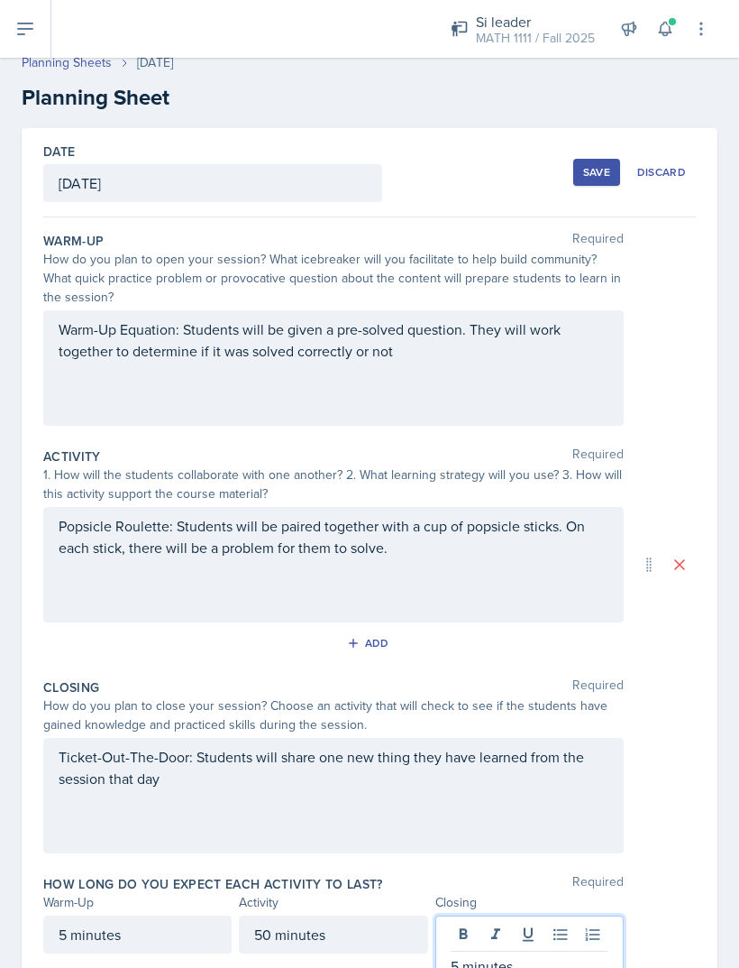
click at [606, 165] on div "Save" at bounding box center [596, 172] width 27 height 14
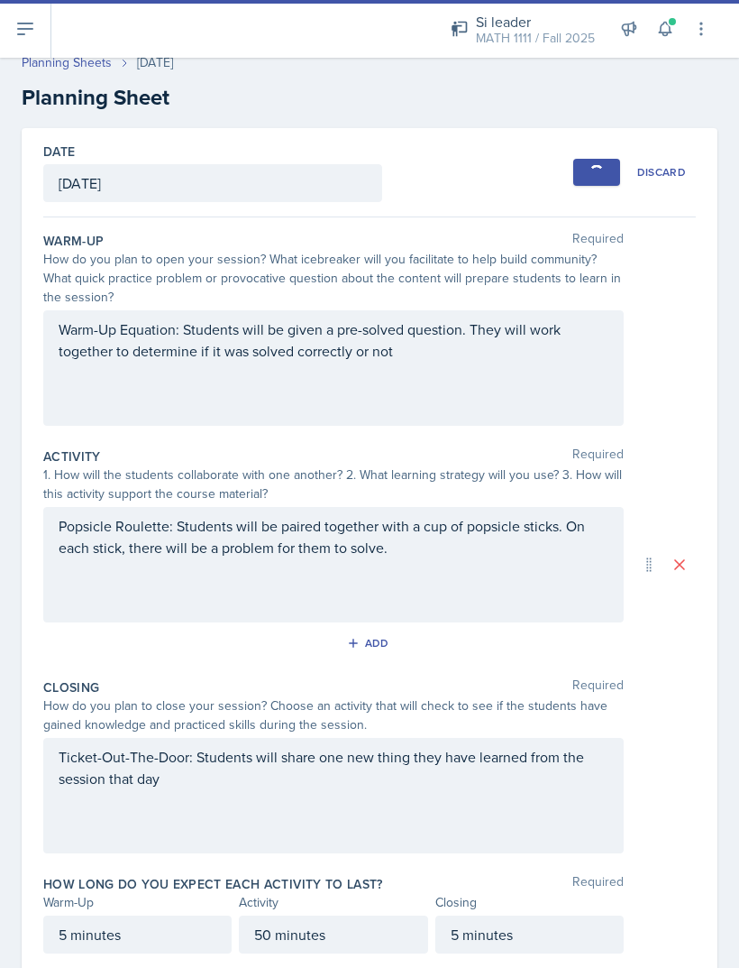
scroll to position [0, 0]
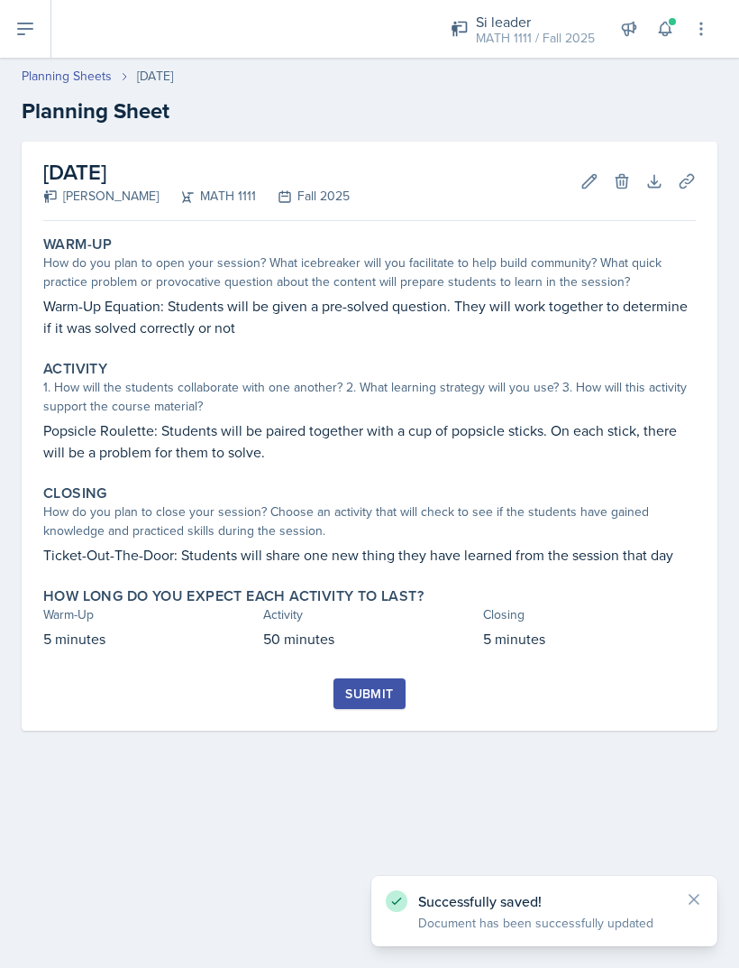
click at [353, 686] on div "Submit" at bounding box center [369, 693] width 48 height 14
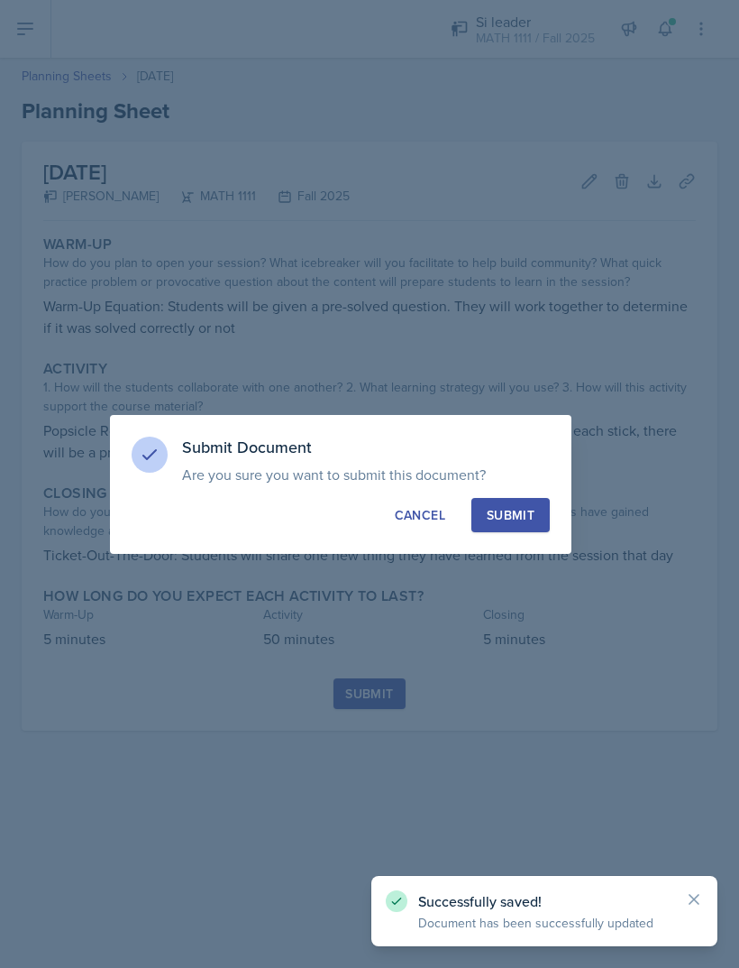
click at [484, 525] on button "Submit" at bounding box center [511, 515] width 78 height 34
